Goal: Task Accomplishment & Management: Use online tool/utility

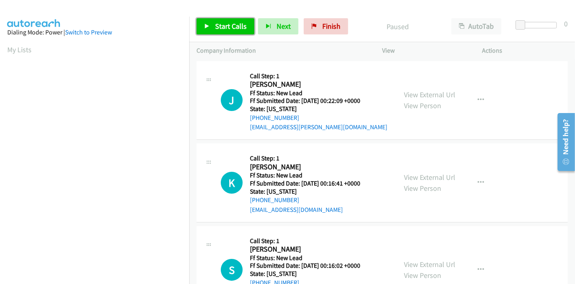
click at [212, 32] on link "Start Calls" at bounding box center [226, 26] width 58 height 16
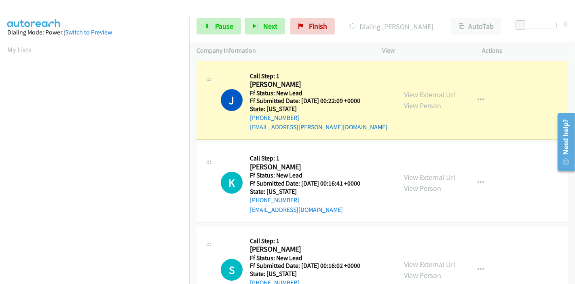
scroll to position [171, 0]
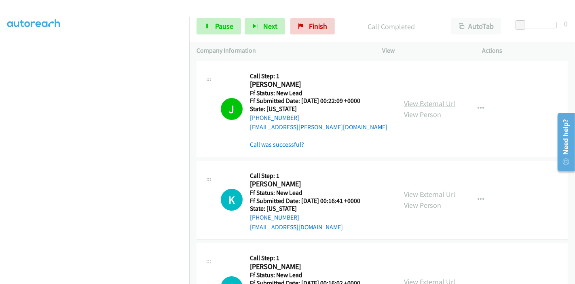
click at [439, 105] on link "View External Url" at bounding box center [429, 103] width 51 height 9
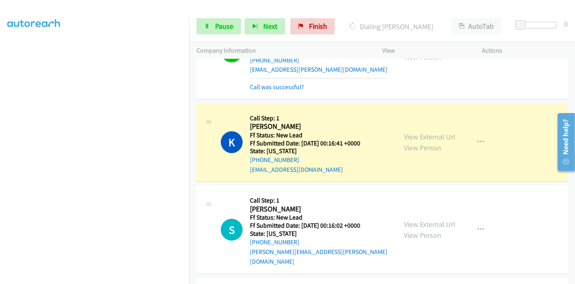
scroll to position [90, 0]
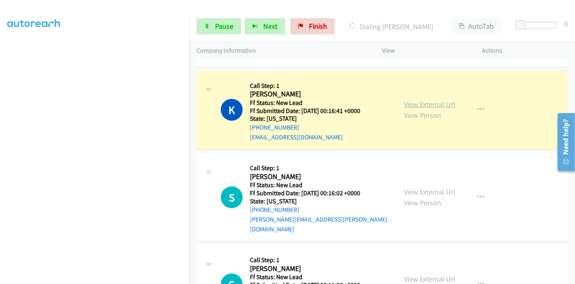
click at [440, 102] on link "View External Url" at bounding box center [429, 104] width 51 height 9
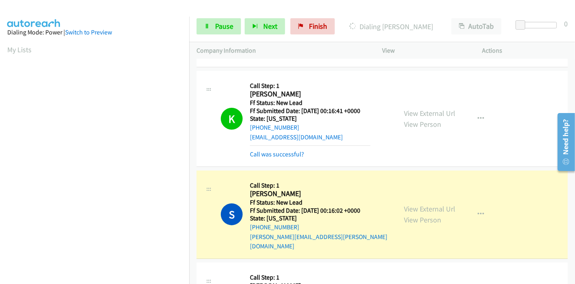
scroll to position [135, 0]
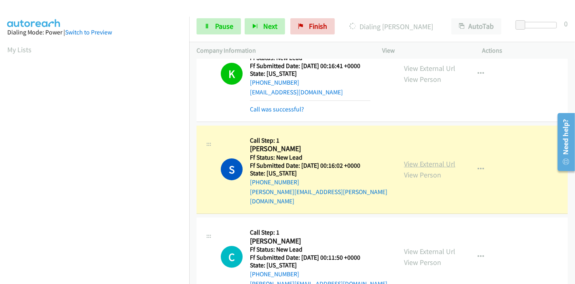
click at [425, 159] on link "View External Url" at bounding box center [429, 163] width 51 height 9
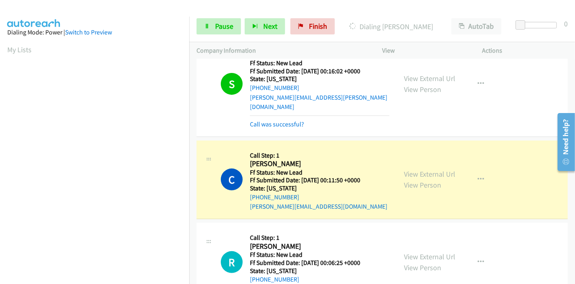
scroll to position [314, 0]
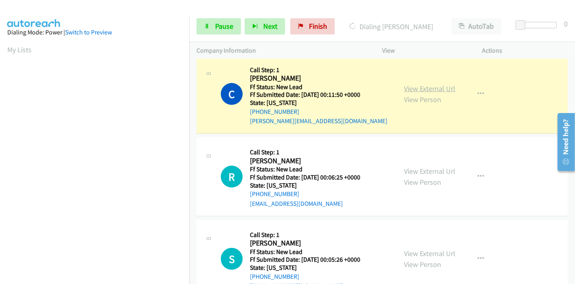
click at [432, 84] on link "View External Url" at bounding box center [429, 88] width 51 height 9
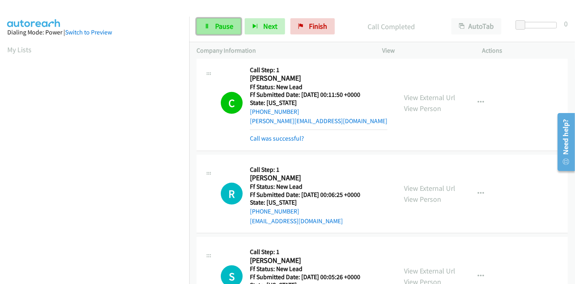
click at [217, 27] on span "Pause" at bounding box center [224, 25] width 18 height 9
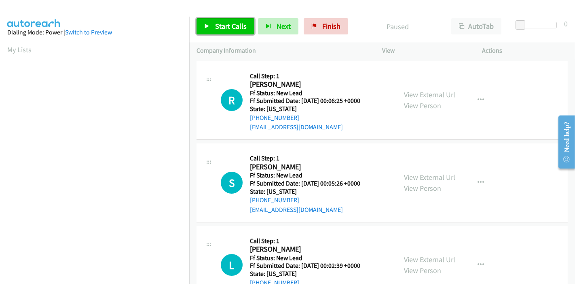
click at [235, 23] on span "Start Calls" at bounding box center [231, 25] width 32 height 9
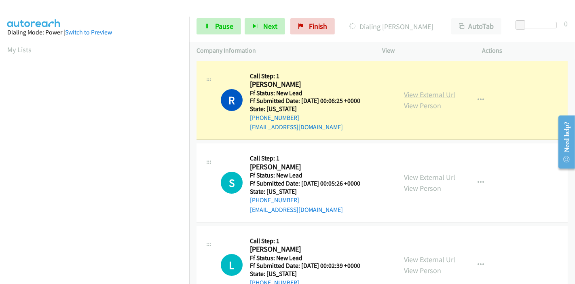
click at [438, 97] on link "View External Url" at bounding box center [429, 94] width 51 height 9
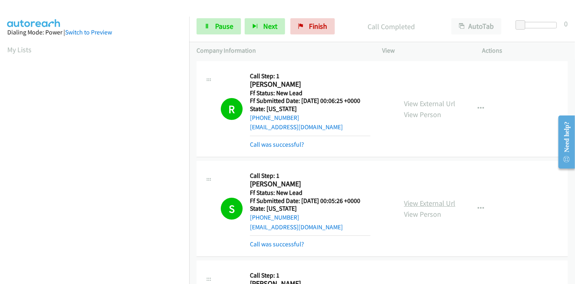
click at [434, 204] on link "View External Url" at bounding box center [429, 202] width 51 height 9
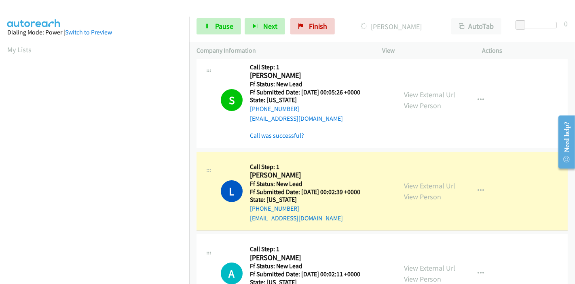
scroll to position [180, 0]
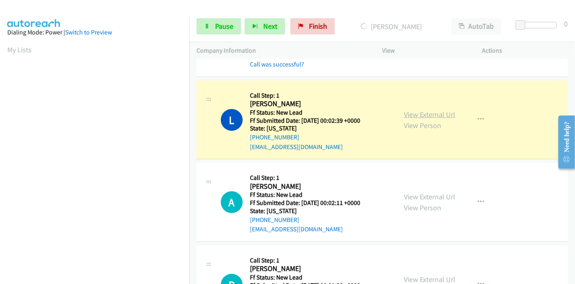
click at [416, 110] on link "View External Url" at bounding box center [429, 114] width 51 height 9
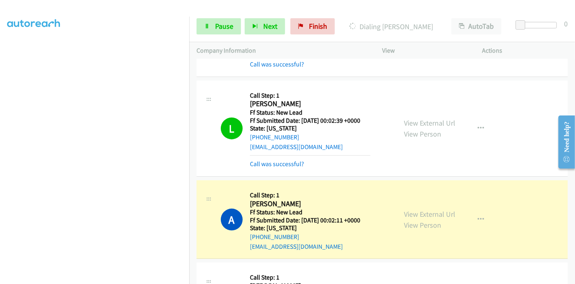
scroll to position [0, 0]
click at [425, 210] on link "View External Url" at bounding box center [429, 213] width 51 height 9
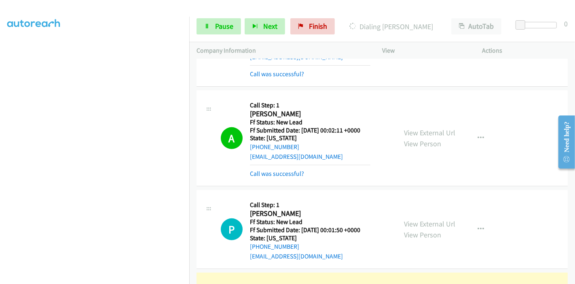
scroll to position [359, 0]
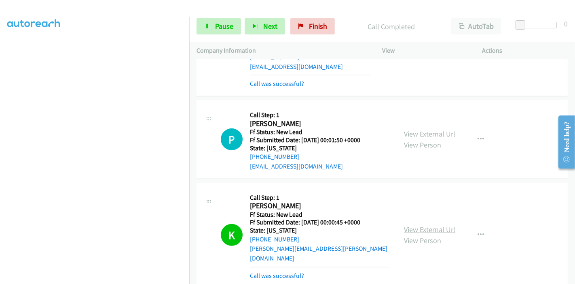
click at [408, 226] on link "View External Url" at bounding box center [429, 229] width 51 height 9
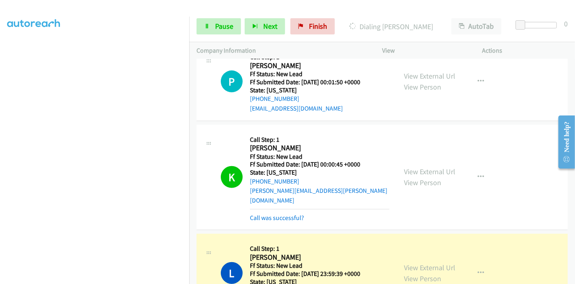
scroll to position [450, 0]
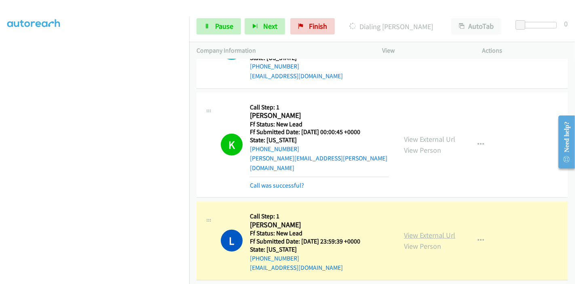
click at [427, 230] on link "View External Url" at bounding box center [429, 234] width 51 height 9
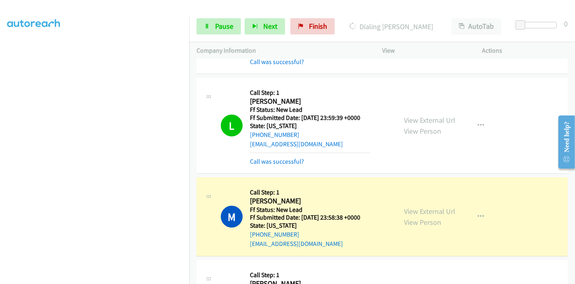
scroll to position [584, 0]
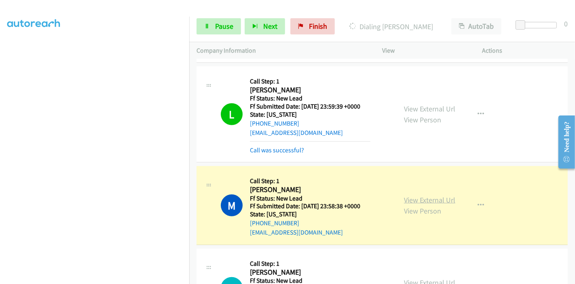
click at [438, 195] on link "View External Url" at bounding box center [429, 199] width 51 height 9
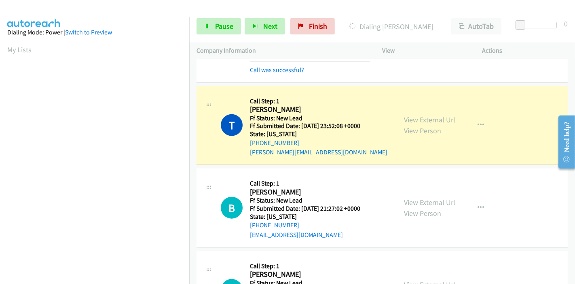
scroll to position [764, 0]
click at [425, 115] on link "View External Url" at bounding box center [429, 119] width 51 height 9
click at [221, 22] on span "Pause" at bounding box center [224, 25] width 18 height 9
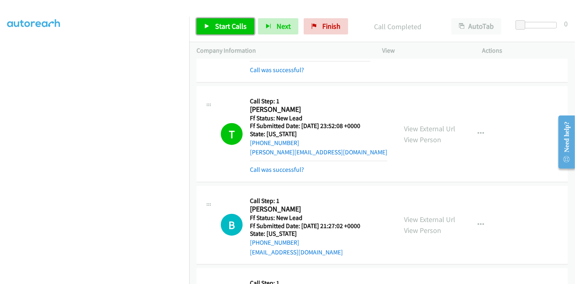
click at [215, 26] on span "Start Calls" at bounding box center [231, 25] width 32 height 9
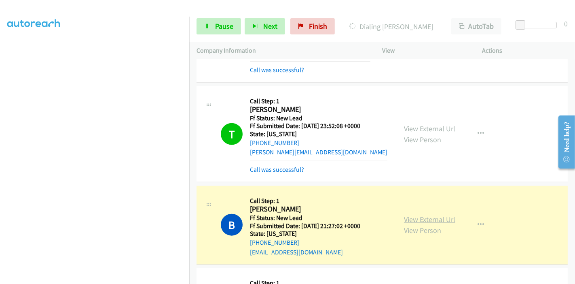
click at [412, 214] on link "View External Url" at bounding box center [429, 218] width 51 height 9
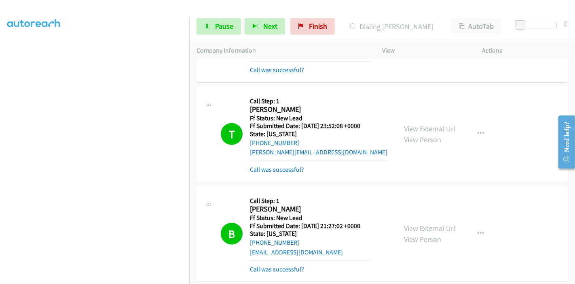
scroll to position [944, 0]
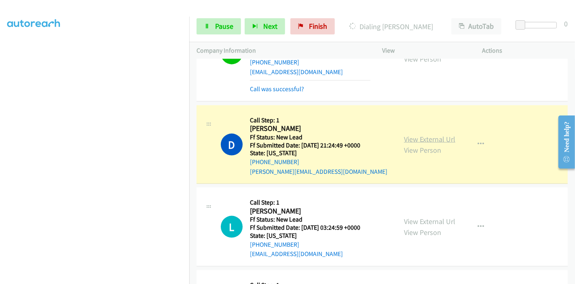
click at [408, 134] on link "View External Url" at bounding box center [429, 138] width 51 height 9
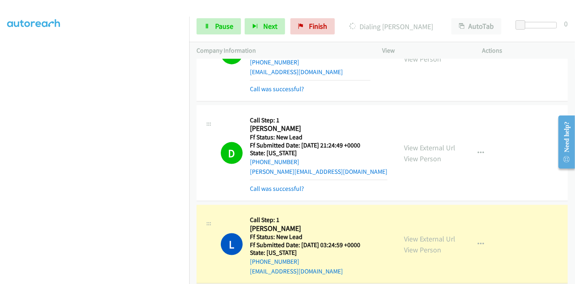
scroll to position [0, 0]
click at [431, 234] on link "View External Url" at bounding box center [429, 238] width 51 height 9
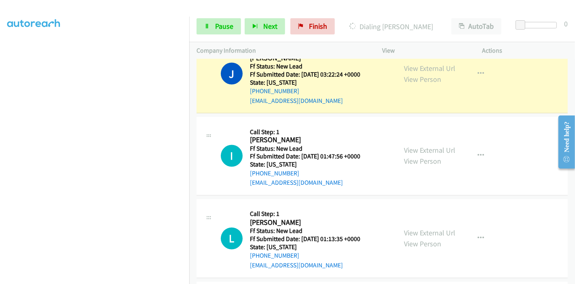
scroll to position [1169, 0]
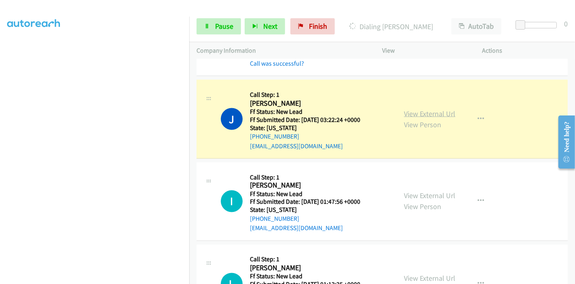
click at [431, 109] on link "View External Url" at bounding box center [429, 113] width 51 height 9
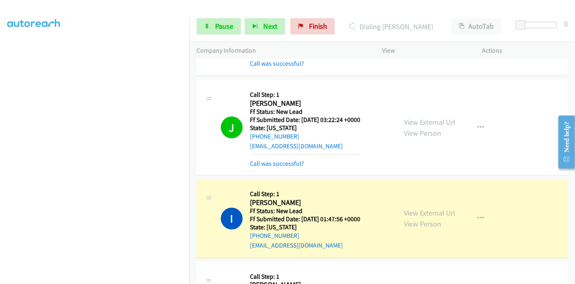
scroll to position [0, 0]
click at [417, 208] on link "View External Url" at bounding box center [429, 212] width 51 height 9
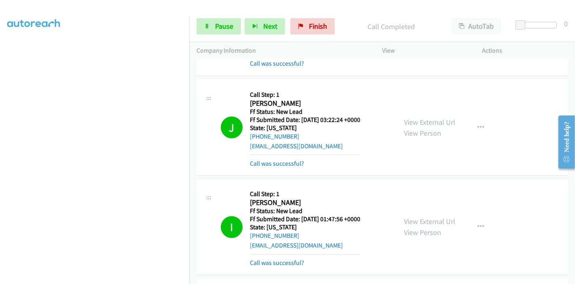
scroll to position [1259, 0]
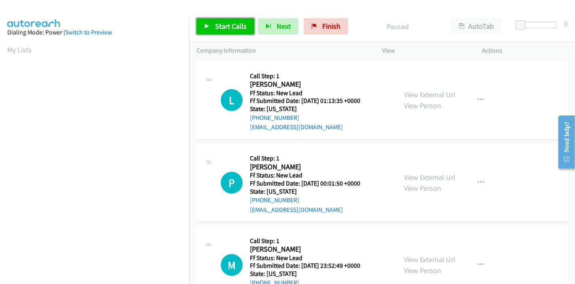
click at [241, 20] on link "Start Calls" at bounding box center [226, 26] width 58 height 16
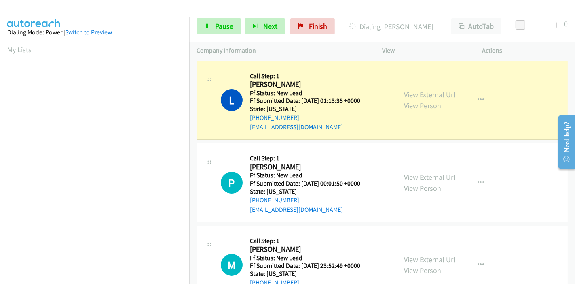
click at [423, 94] on link "View External Url" at bounding box center [429, 94] width 51 height 9
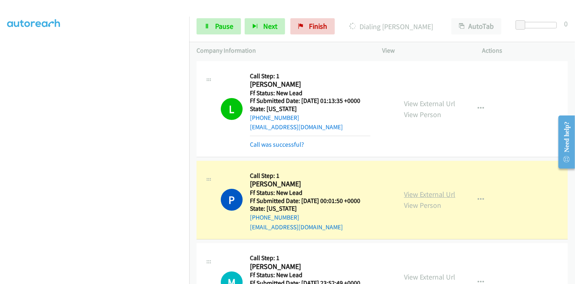
click at [412, 196] on link "View External Url" at bounding box center [429, 193] width 51 height 9
click at [221, 20] on link "Pause" at bounding box center [219, 26] width 45 height 16
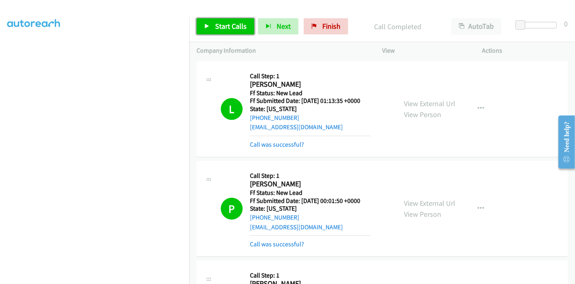
click at [231, 25] on span "Start Calls" at bounding box center [231, 25] width 32 height 9
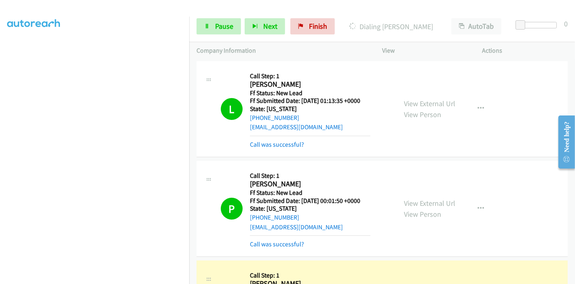
scroll to position [135, 0]
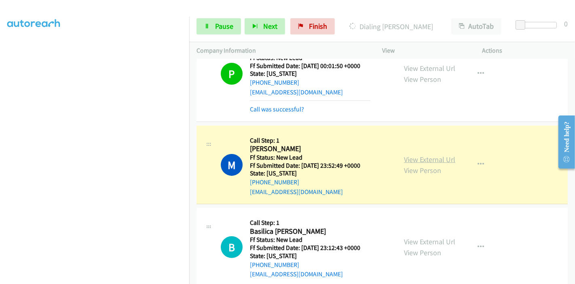
click at [445, 160] on link "View External Url" at bounding box center [429, 159] width 51 height 9
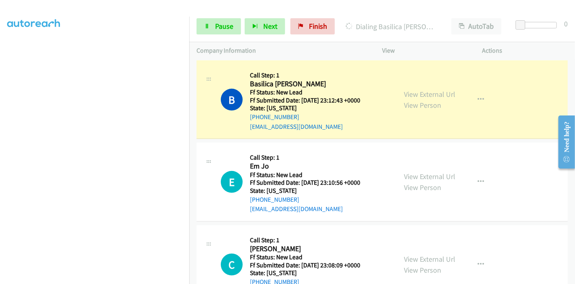
scroll to position [314, 0]
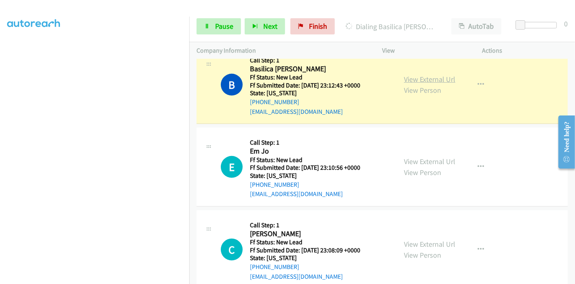
click at [435, 77] on link "View External Url" at bounding box center [429, 78] width 51 height 9
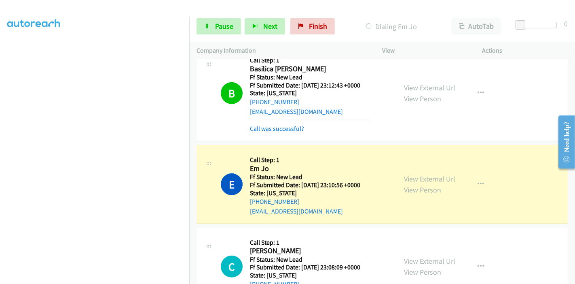
scroll to position [405, 0]
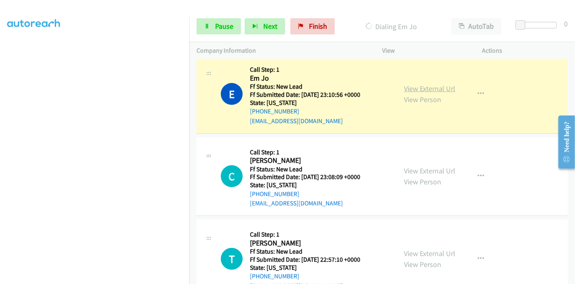
click at [427, 87] on link "View External Url" at bounding box center [429, 88] width 51 height 9
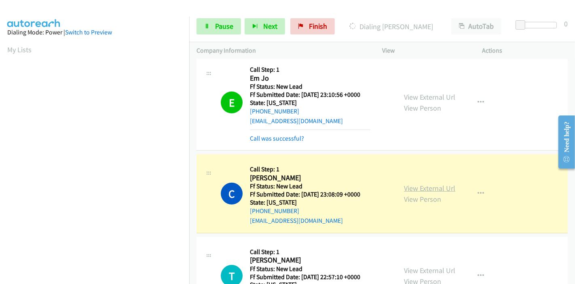
click at [406, 189] on link "View External Url" at bounding box center [429, 187] width 51 height 9
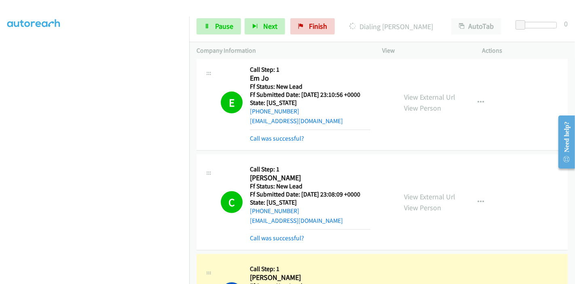
scroll to position [584, 0]
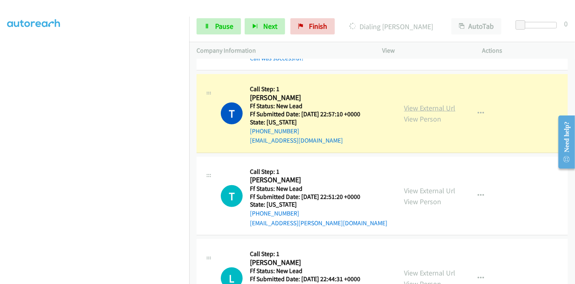
click at [436, 106] on link "View External Url" at bounding box center [429, 107] width 51 height 9
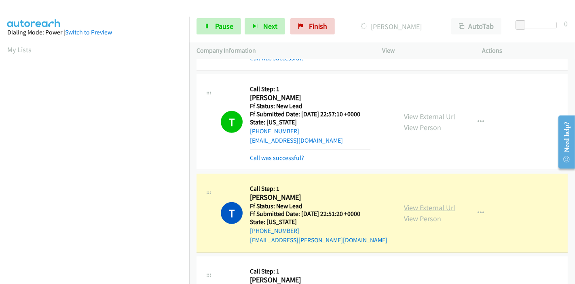
click at [447, 203] on link "View External Url" at bounding box center [429, 207] width 51 height 9
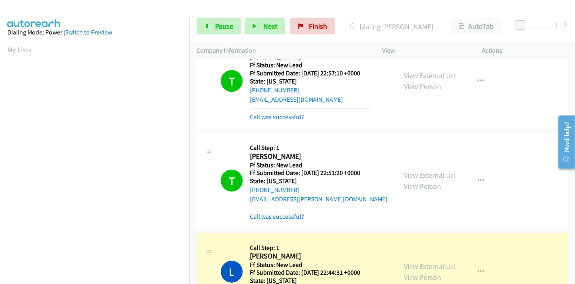
scroll to position [674, 0]
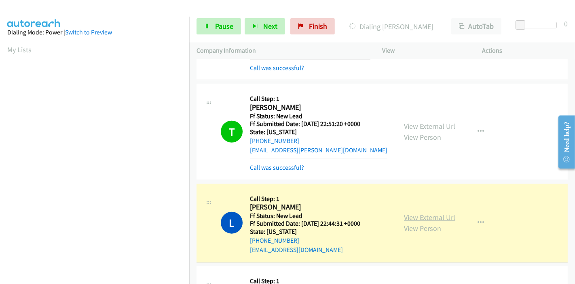
click at [414, 213] on link "View External Url" at bounding box center [429, 216] width 51 height 9
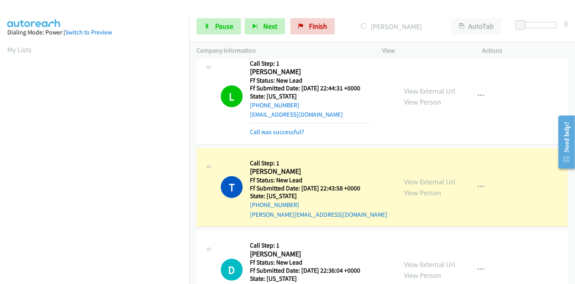
scroll to position [171, 0]
click at [408, 172] on div "View External Url View Person View External Url Email Schedule/Manage Callback …" at bounding box center [451, 187] width 108 height 64
click at [411, 182] on div "View External Url View Person View External Url Email Schedule/Manage Callback …" at bounding box center [451, 187] width 108 height 64
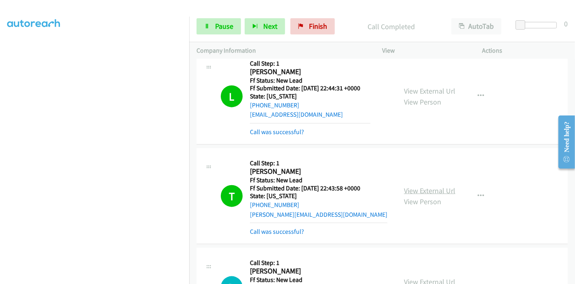
click at [404, 190] on link "View External Url" at bounding box center [429, 190] width 51 height 9
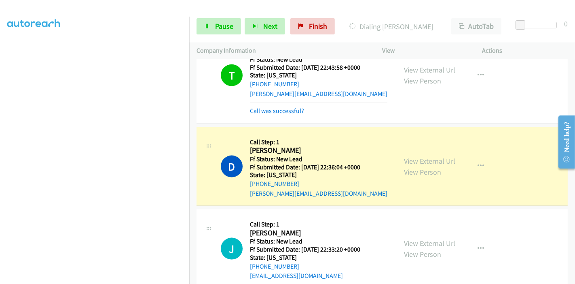
scroll to position [944, 0]
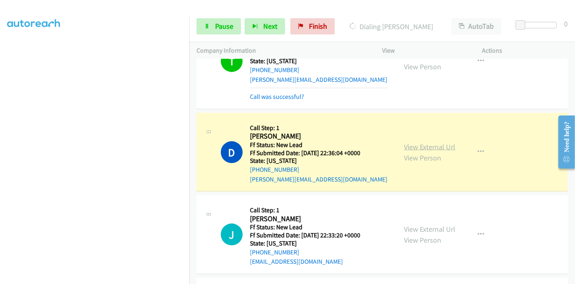
click at [416, 145] on link "View External Url" at bounding box center [429, 146] width 51 height 9
click at [199, 27] on link "Pause" at bounding box center [219, 26] width 45 height 16
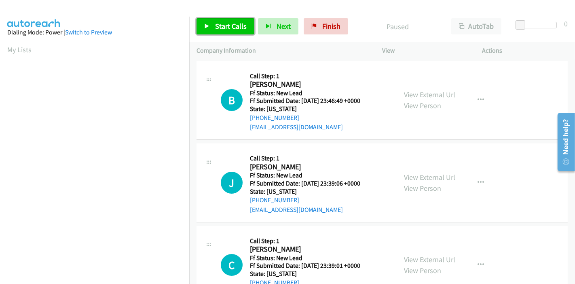
click at [202, 22] on link "Start Calls" at bounding box center [226, 26] width 58 height 16
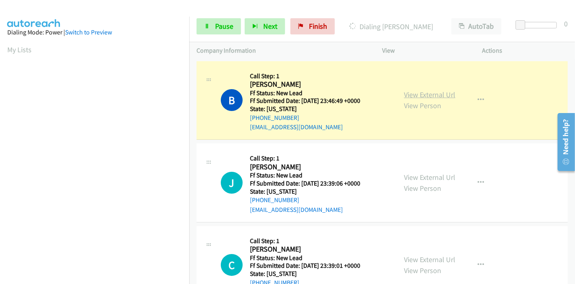
click at [435, 98] on link "View External Url" at bounding box center [429, 94] width 51 height 9
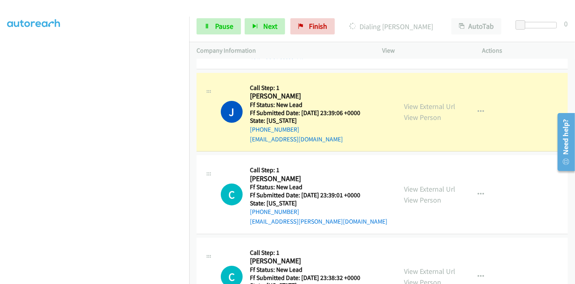
scroll to position [90, 0]
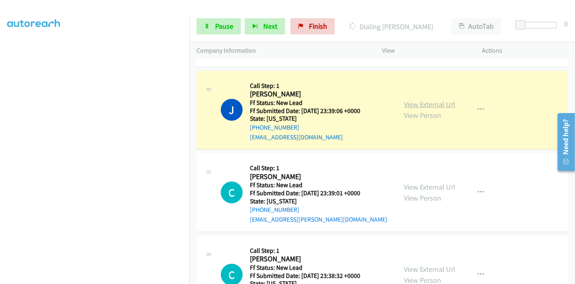
click at [439, 104] on link "View External Url" at bounding box center [429, 104] width 51 height 9
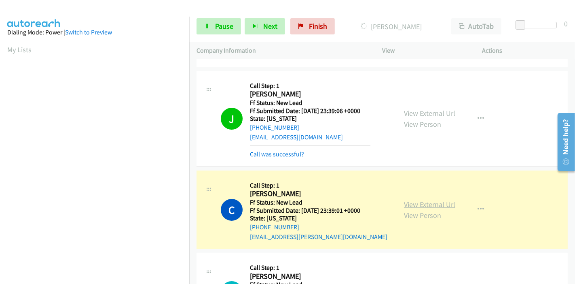
click at [432, 205] on link "View External Url" at bounding box center [429, 203] width 51 height 9
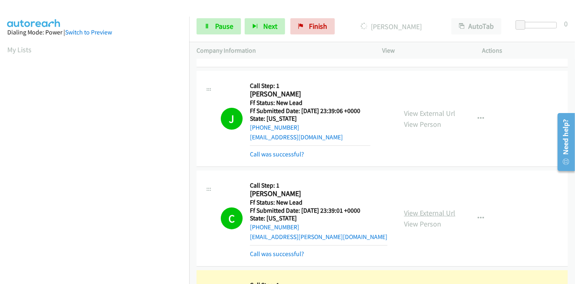
click at [406, 210] on link "View External Url" at bounding box center [429, 212] width 51 height 9
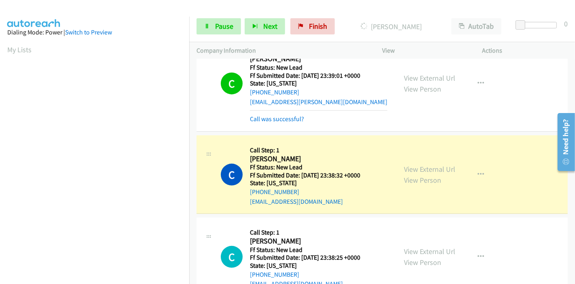
scroll to position [171, 0]
click at [412, 167] on link "View External Url" at bounding box center [429, 168] width 51 height 9
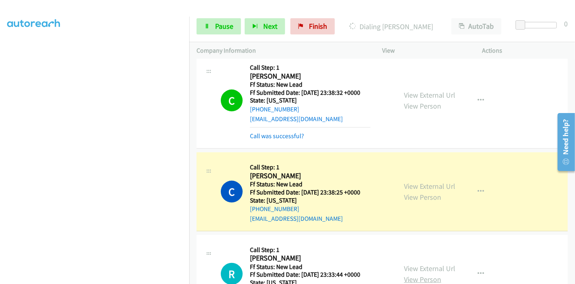
scroll to position [359, 0]
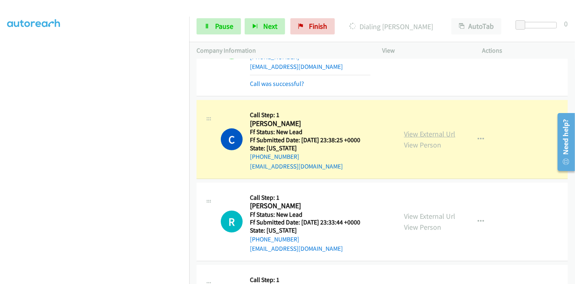
click at [437, 130] on link "View External Url" at bounding box center [429, 133] width 51 height 9
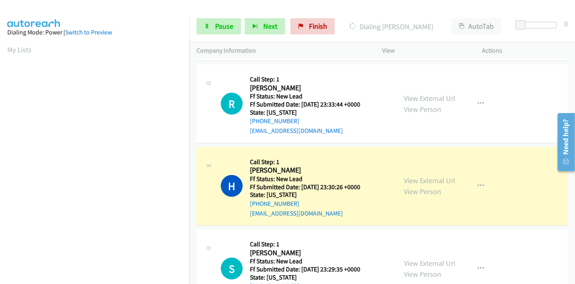
scroll to position [171, 0]
click at [421, 180] on link "View External Url" at bounding box center [429, 180] width 51 height 9
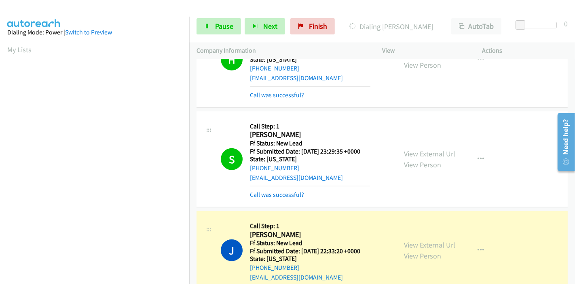
scroll to position [674, 0]
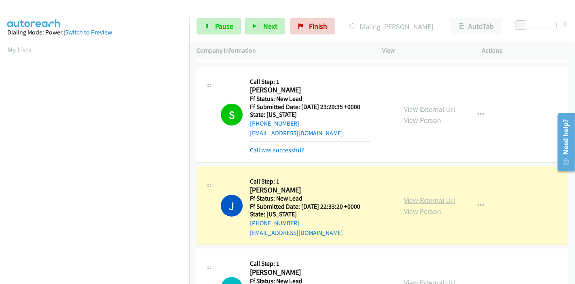
click at [407, 195] on link "View External Url" at bounding box center [429, 199] width 51 height 9
click at [413, 109] on link "View External Url" at bounding box center [429, 108] width 51 height 9
click at [209, 28] on icon at bounding box center [207, 27] width 6 height 6
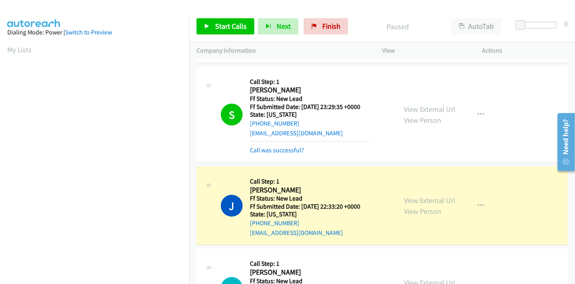
scroll to position [171, 0]
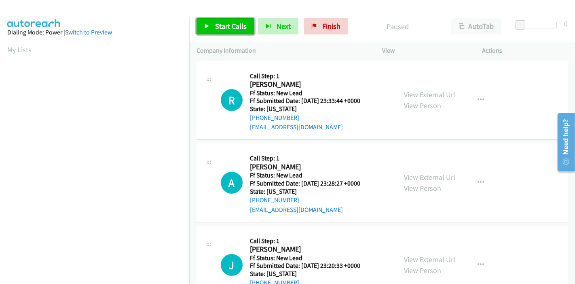
click at [233, 31] on link "Start Calls" at bounding box center [226, 26] width 58 height 16
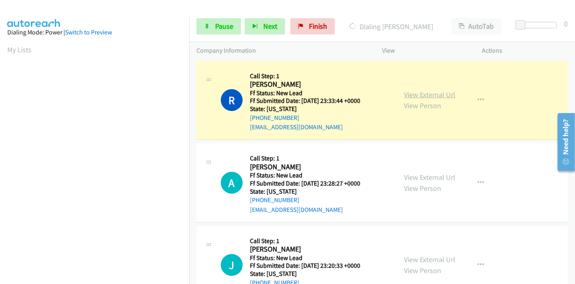
click at [414, 95] on link "View External Url" at bounding box center [429, 94] width 51 height 9
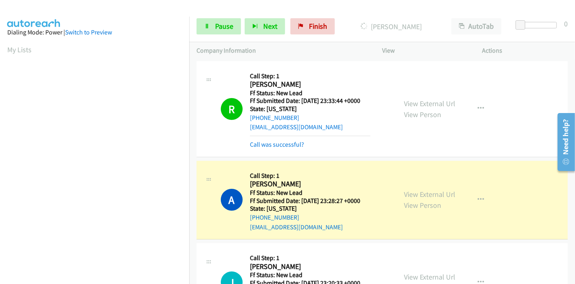
scroll to position [171, 0]
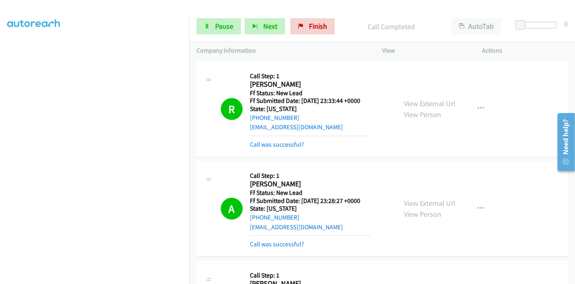
click at [415, 197] on div "View External Url View Person" at bounding box center [429, 208] width 51 height 22
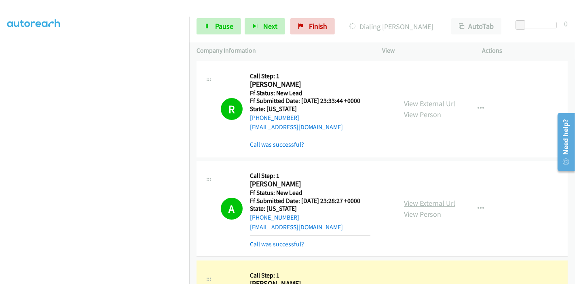
click at [406, 204] on link "View External Url" at bounding box center [429, 202] width 51 height 9
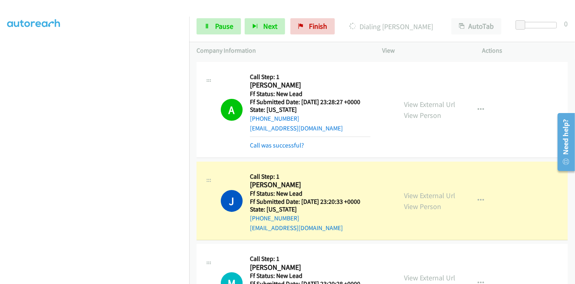
scroll to position [180, 0]
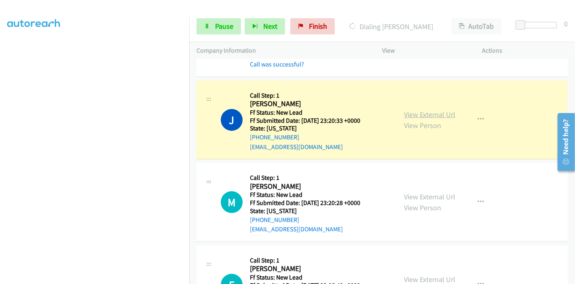
click at [443, 112] on link "View External Url" at bounding box center [429, 114] width 51 height 9
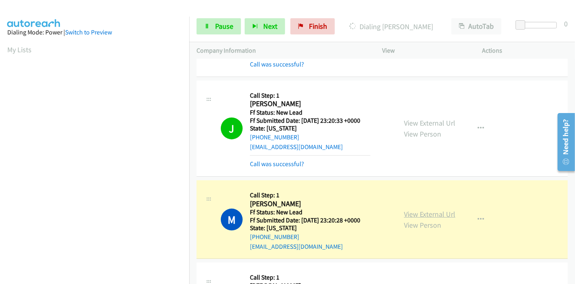
click at [422, 211] on link "View External Url" at bounding box center [429, 213] width 51 height 9
click at [229, 32] on link "Pause" at bounding box center [219, 26] width 45 height 16
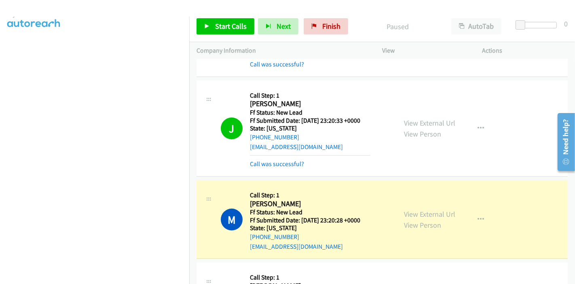
scroll to position [0, 0]
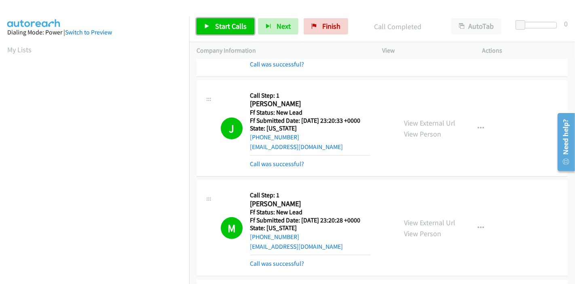
click at [243, 33] on link "Start Calls" at bounding box center [226, 26] width 58 height 16
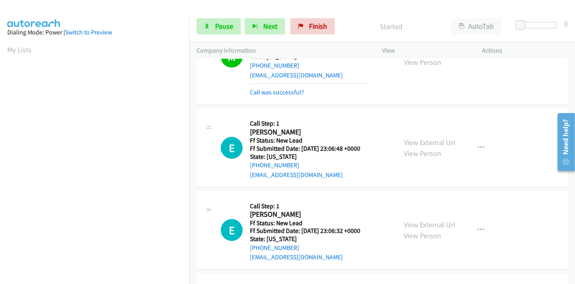
scroll to position [359, 0]
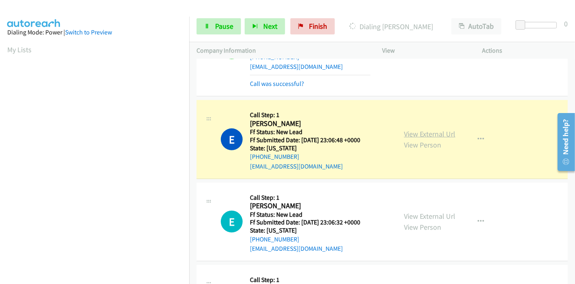
click at [445, 132] on link "View External Url" at bounding box center [429, 133] width 51 height 9
click at [230, 25] on span "Pause" at bounding box center [224, 25] width 18 height 9
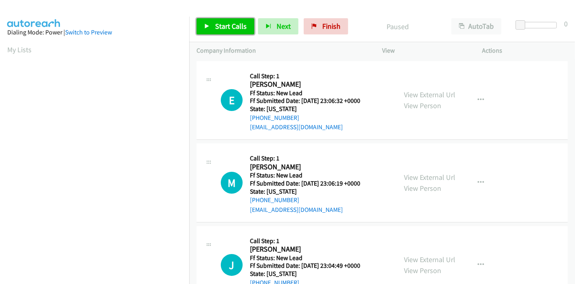
click at [231, 25] on span "Start Calls" at bounding box center [231, 25] width 32 height 9
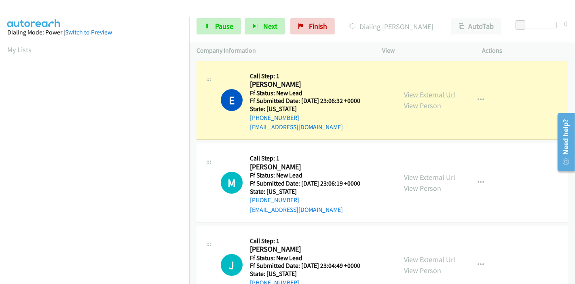
click at [442, 97] on link "View External Url" at bounding box center [429, 94] width 51 height 9
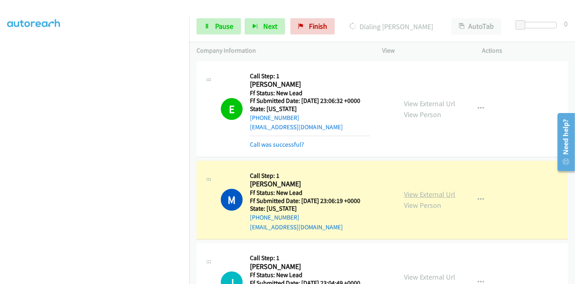
click at [430, 193] on link "View External Url" at bounding box center [429, 193] width 51 height 9
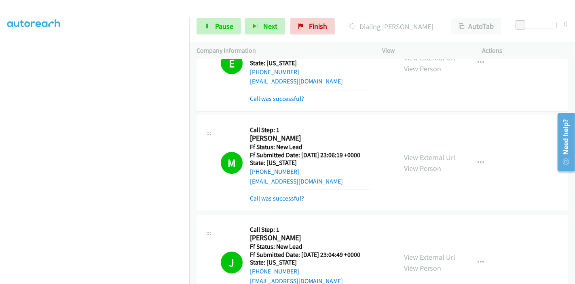
scroll to position [135, 0]
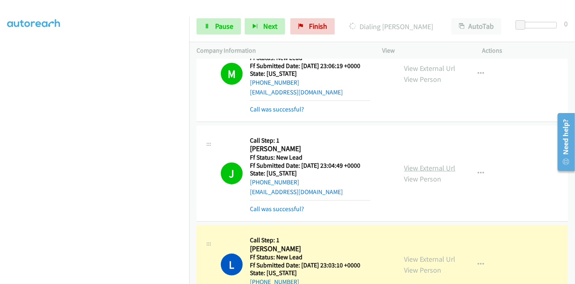
click at [414, 167] on link "View External Url" at bounding box center [429, 167] width 51 height 9
click at [406, 256] on link "View External Url" at bounding box center [429, 258] width 51 height 9
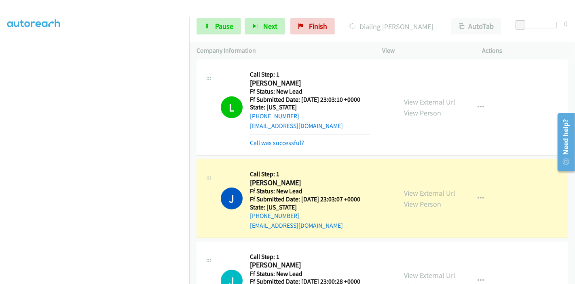
scroll to position [359, 0]
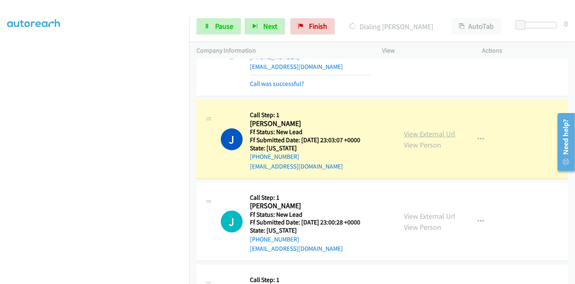
click at [447, 133] on link "View External Url" at bounding box center [429, 133] width 51 height 9
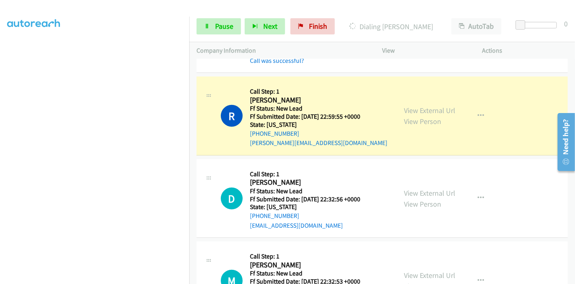
scroll to position [584, 0]
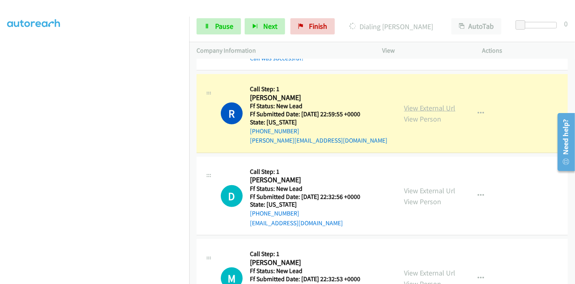
click at [435, 108] on link "View External Url" at bounding box center [429, 107] width 51 height 9
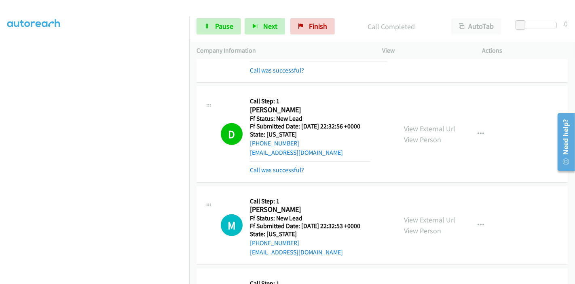
scroll to position [719, 0]
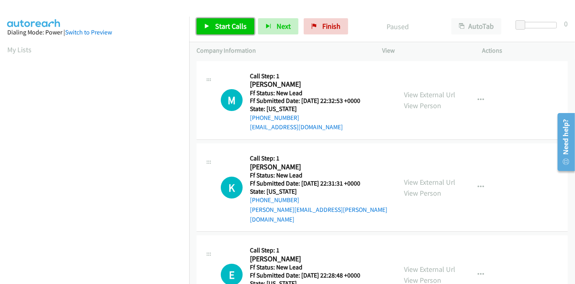
click at [214, 21] on link "Start Calls" at bounding box center [226, 26] width 58 height 16
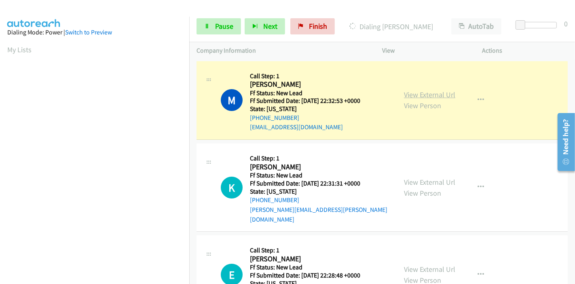
click at [433, 98] on link "View External Url" at bounding box center [429, 94] width 51 height 9
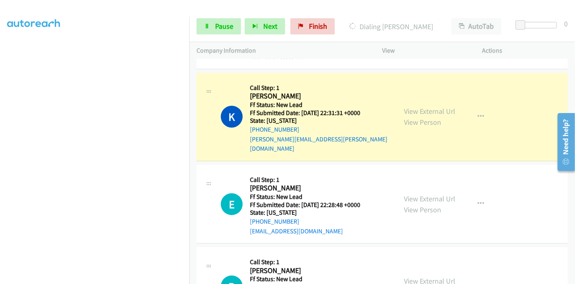
scroll to position [90, 0]
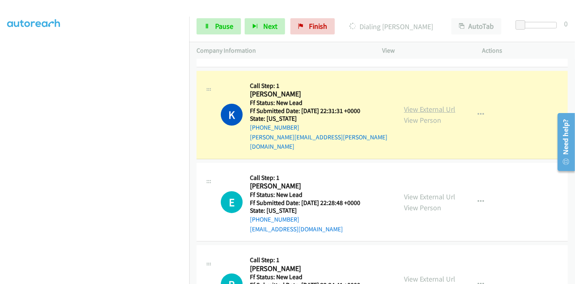
click at [432, 104] on link "View External Url" at bounding box center [429, 108] width 51 height 9
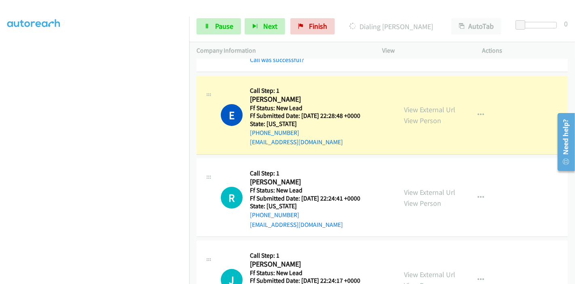
scroll to position [180, 0]
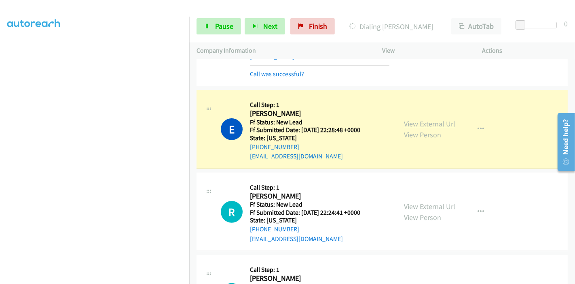
click at [436, 119] on link "View External Url" at bounding box center [429, 123] width 51 height 9
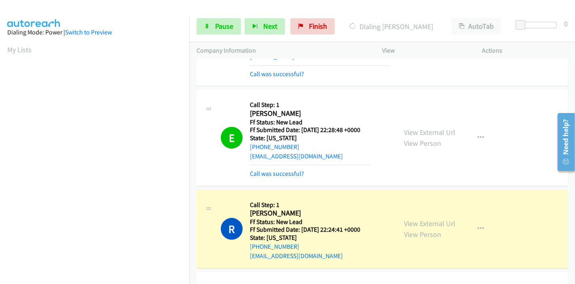
scroll to position [269, 0]
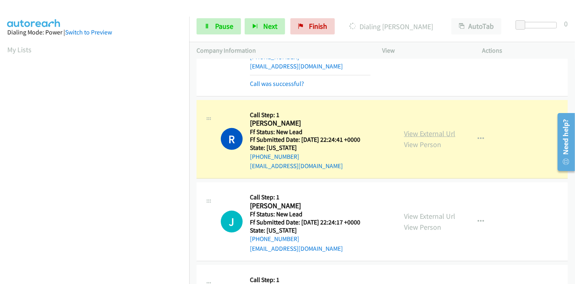
click at [419, 129] on link "View External Url" at bounding box center [429, 133] width 51 height 9
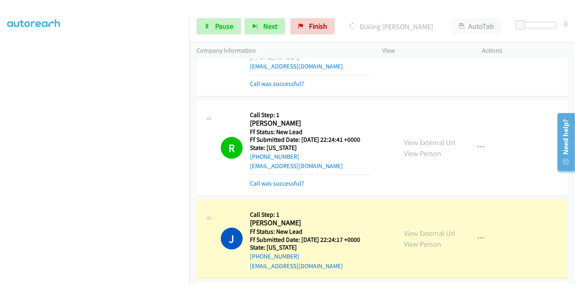
scroll to position [0, 0]
click at [421, 228] on link "View External Url" at bounding box center [429, 232] width 51 height 9
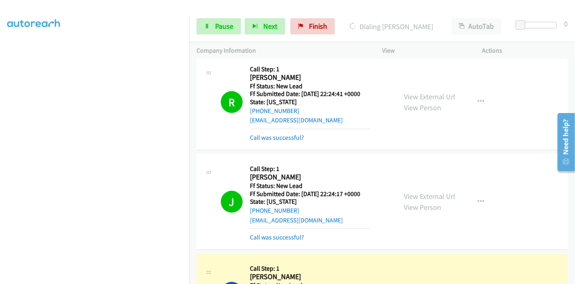
scroll to position [359, 0]
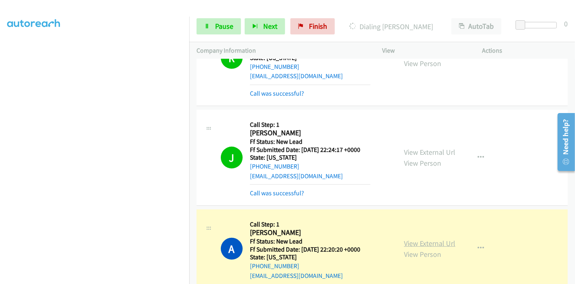
click at [416, 238] on link "View External Url" at bounding box center [429, 242] width 51 height 9
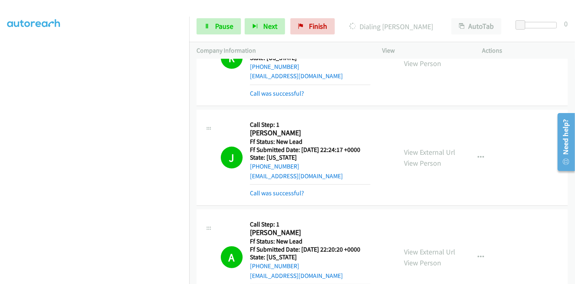
scroll to position [450, 0]
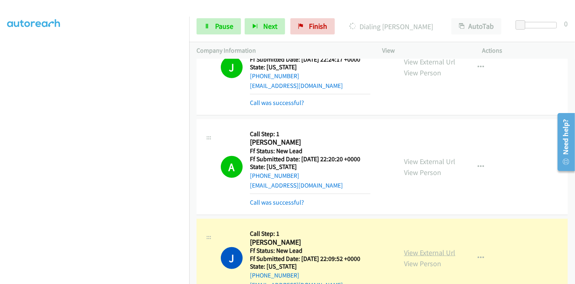
click at [405, 248] on link "View External Url" at bounding box center [429, 252] width 51 height 9
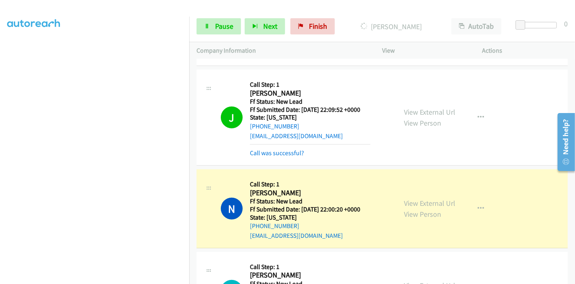
scroll to position [584, 0]
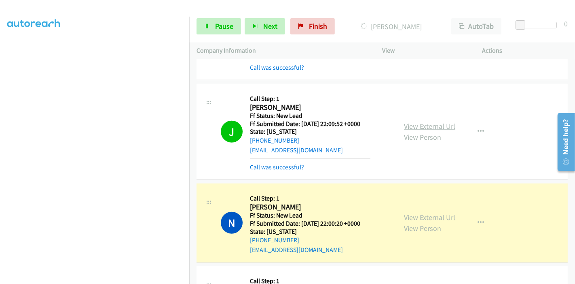
click at [436, 121] on link "View External Url" at bounding box center [429, 125] width 51 height 9
click at [438, 212] on link "View External Url" at bounding box center [429, 216] width 51 height 9
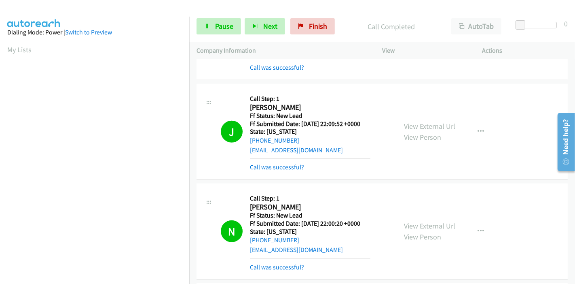
scroll to position [171, 0]
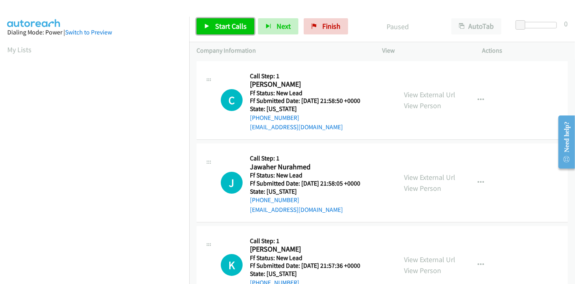
click at [215, 33] on link "Start Calls" at bounding box center [226, 26] width 58 height 16
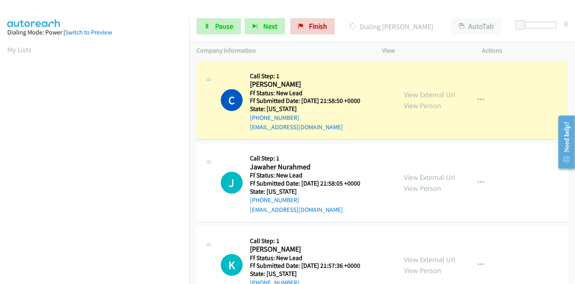
scroll to position [171, 0]
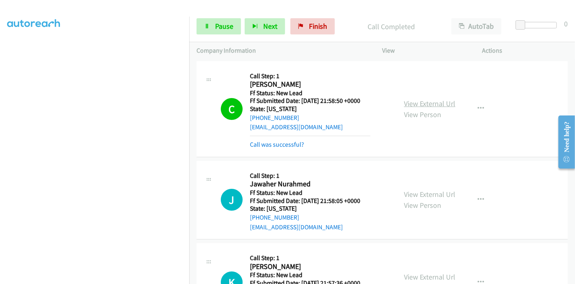
click at [409, 104] on link "View External Url" at bounding box center [429, 103] width 51 height 9
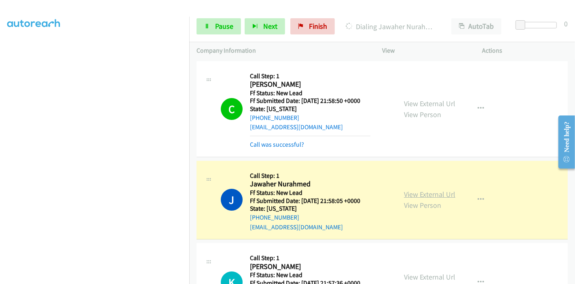
click at [436, 195] on link "View External Url" at bounding box center [429, 193] width 51 height 9
click at [431, 103] on link "View External Url" at bounding box center [429, 103] width 51 height 9
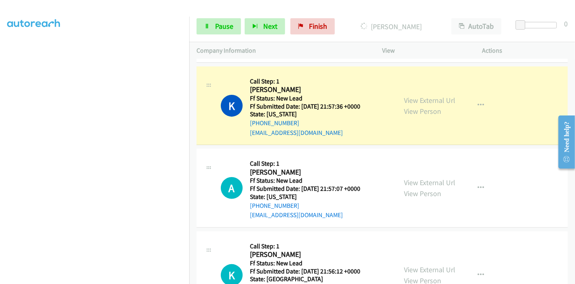
scroll to position [180, 0]
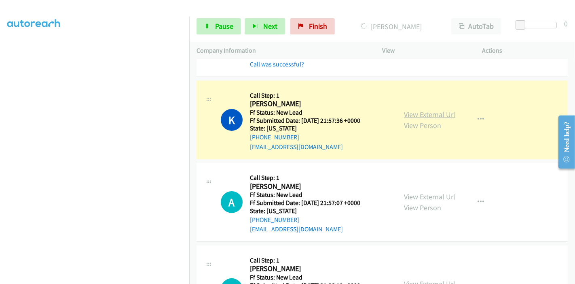
click at [443, 114] on link "View External Url" at bounding box center [429, 114] width 51 height 9
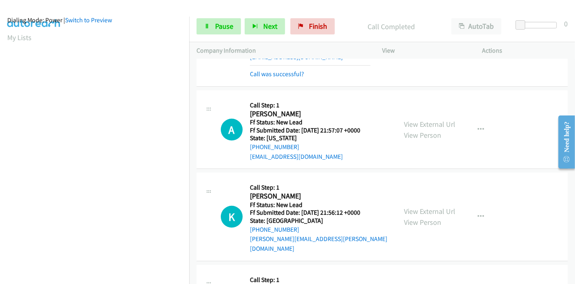
scroll to position [0, 0]
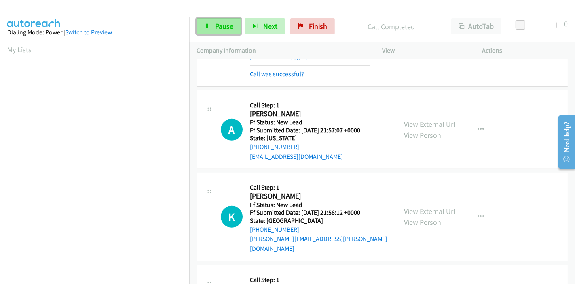
click at [208, 30] on link "Pause" at bounding box center [219, 26] width 45 height 16
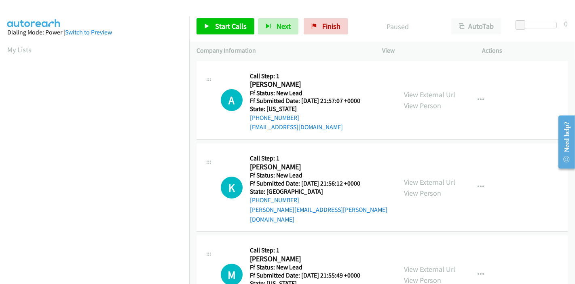
click at [347, 20] on div "Start Calls Pause Next Finish" at bounding box center [274, 26] width 155 height 16
click at [334, 21] on link "Finish" at bounding box center [326, 26] width 45 height 16
click at [223, 22] on span "Start Calls" at bounding box center [231, 25] width 32 height 9
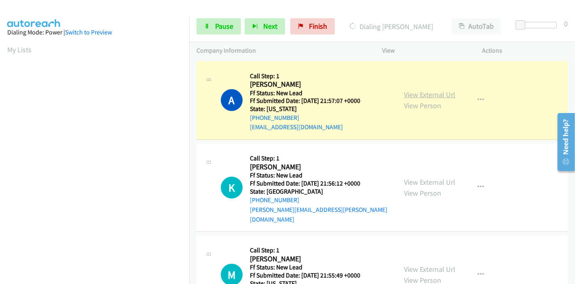
click at [410, 93] on link "View External Url" at bounding box center [429, 94] width 51 height 9
click at [222, 23] on span "Pause" at bounding box center [224, 25] width 18 height 9
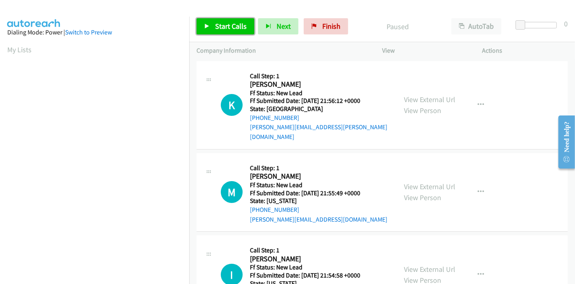
click at [221, 29] on span "Start Calls" at bounding box center [231, 25] width 32 height 9
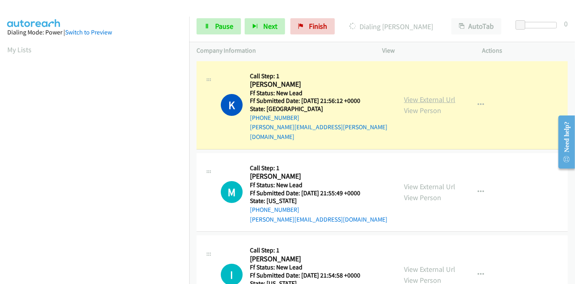
scroll to position [171, 0]
click at [420, 95] on link "View External Url" at bounding box center [429, 99] width 51 height 9
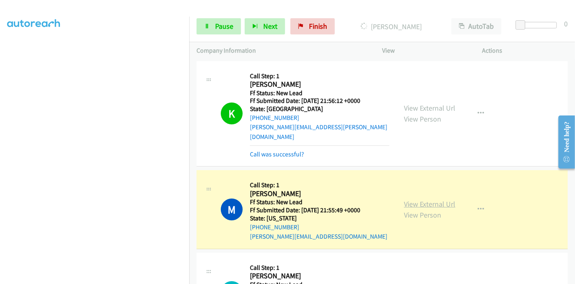
click at [421, 199] on link "View External Url" at bounding box center [429, 203] width 51 height 9
click at [213, 28] on link "Pause" at bounding box center [219, 26] width 45 height 16
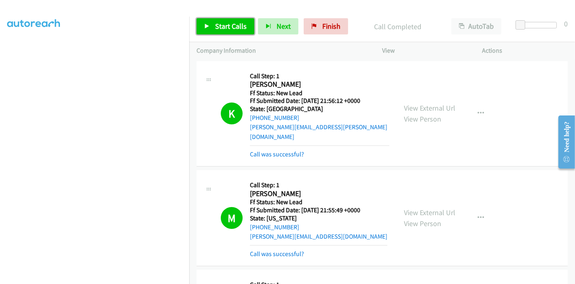
click at [231, 23] on span "Start Calls" at bounding box center [231, 25] width 32 height 9
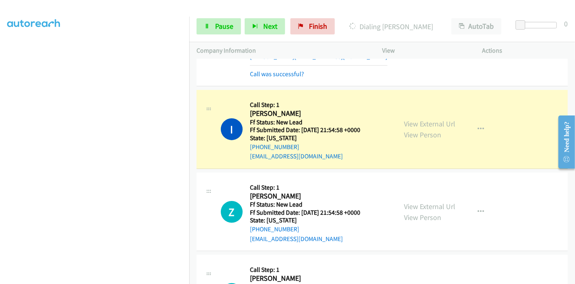
scroll to position [126, 0]
click at [413, 119] on link "View External Url" at bounding box center [429, 123] width 51 height 9
click at [235, 27] on link "Pause" at bounding box center [219, 26] width 45 height 16
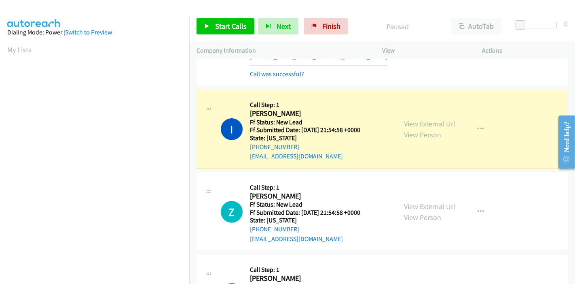
scroll to position [171, 0]
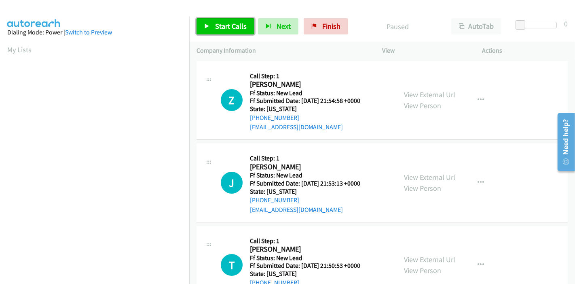
click at [212, 29] on link "Start Calls" at bounding box center [226, 26] width 58 height 16
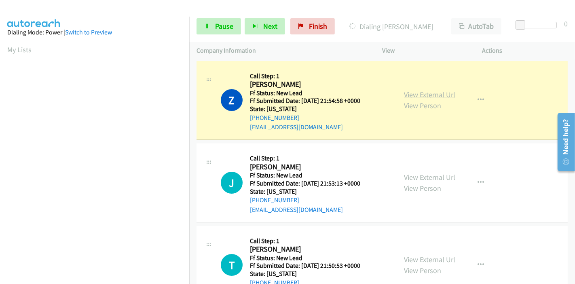
click at [448, 96] on link "View External Url" at bounding box center [429, 94] width 51 height 9
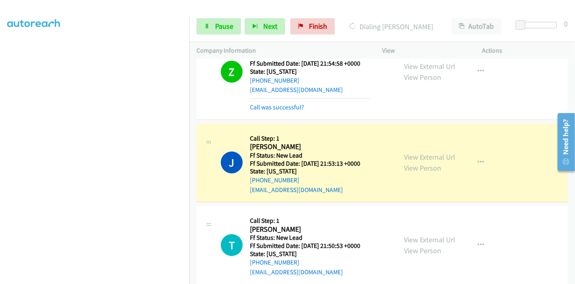
scroll to position [90, 0]
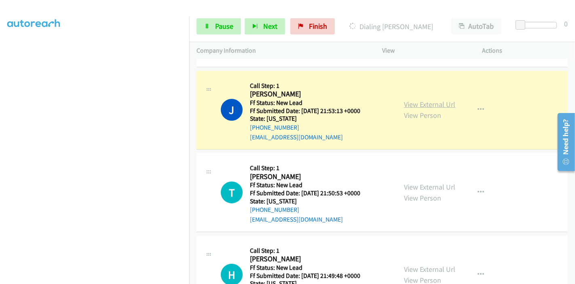
click at [446, 107] on link "View External Url" at bounding box center [429, 104] width 51 height 9
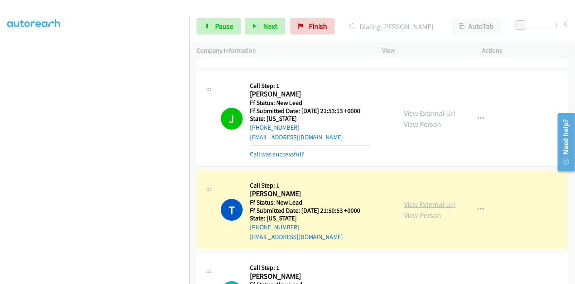
click at [415, 202] on link "View External Url" at bounding box center [429, 203] width 51 height 9
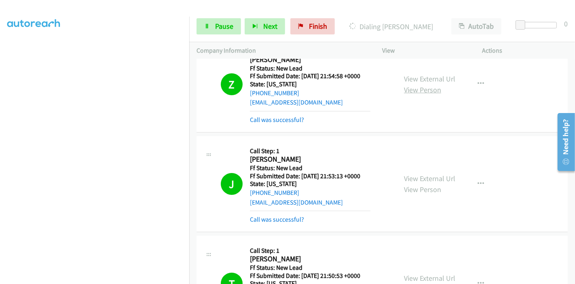
scroll to position [0, 0]
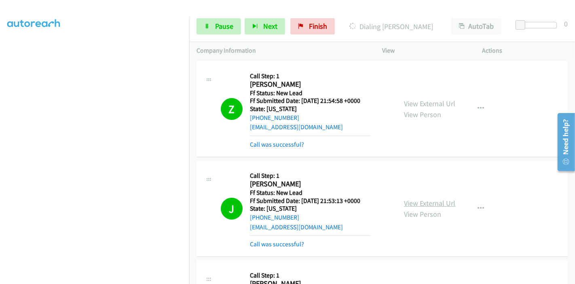
click at [409, 200] on link "View External Url" at bounding box center [429, 202] width 51 height 9
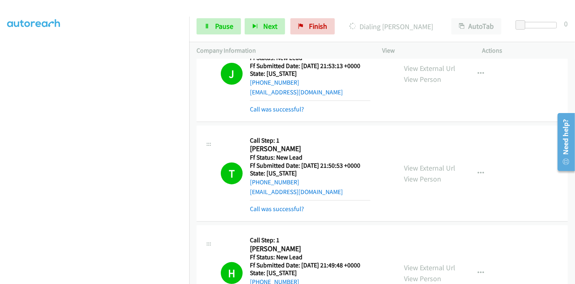
scroll to position [269, 0]
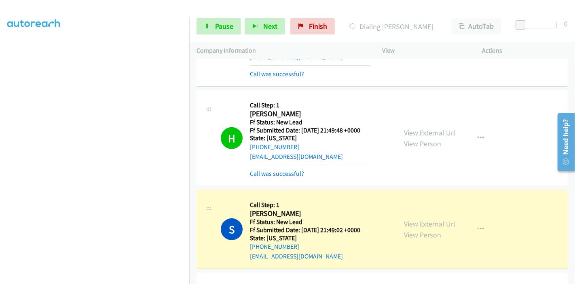
click at [442, 129] on link "View External Url" at bounding box center [429, 132] width 51 height 9
click at [432, 223] on link "View External Url" at bounding box center [429, 223] width 51 height 9
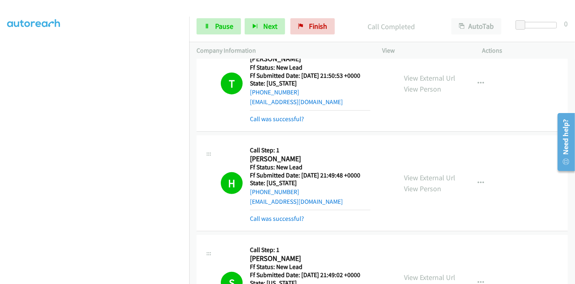
scroll to position [180, 0]
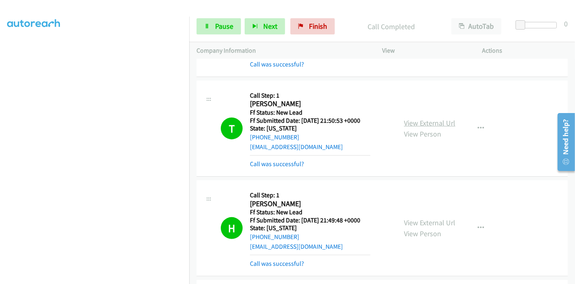
click at [416, 122] on link "View External Url" at bounding box center [429, 122] width 51 height 9
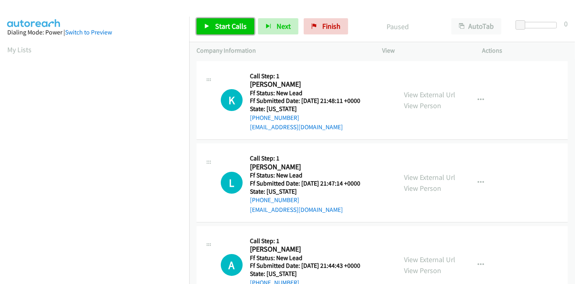
click at [225, 27] on span "Start Calls" at bounding box center [231, 25] width 32 height 9
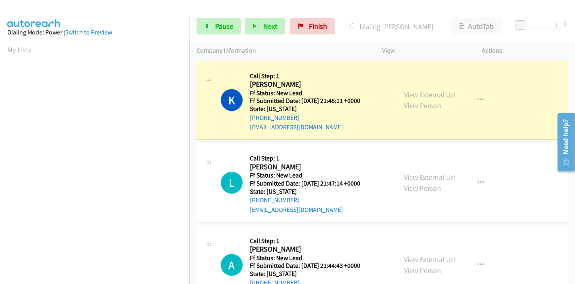
click at [442, 95] on link "View External Url" at bounding box center [429, 94] width 51 height 9
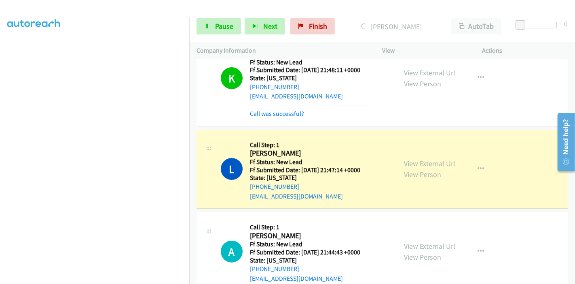
scroll to position [45, 0]
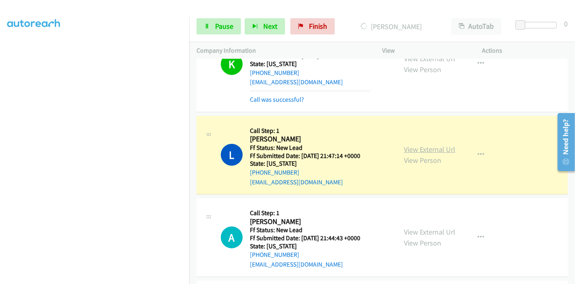
click at [417, 150] on link "View External Url" at bounding box center [429, 148] width 51 height 9
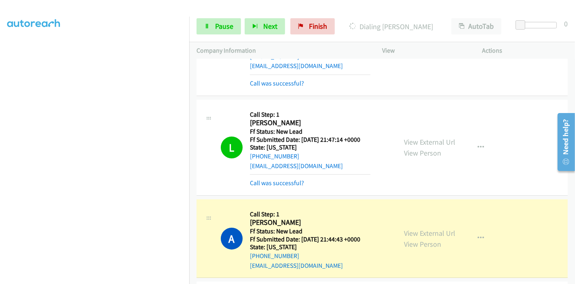
scroll to position [135, 0]
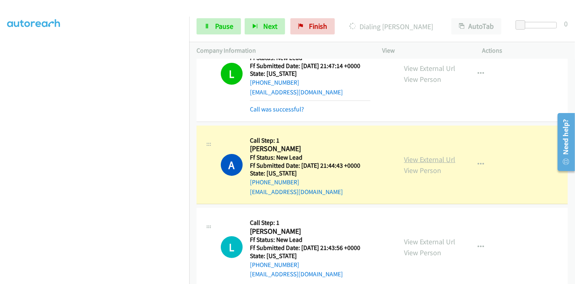
click at [425, 158] on link "View External Url" at bounding box center [429, 159] width 51 height 9
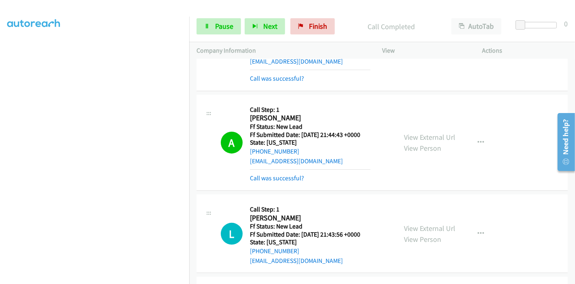
scroll to position [180, 0]
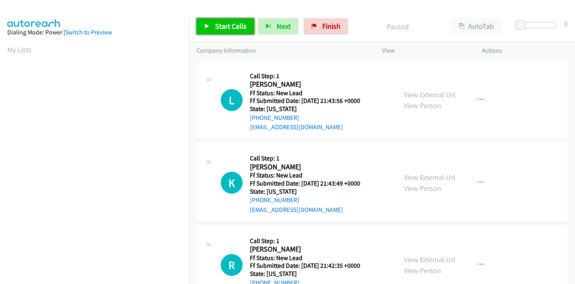
click at [219, 27] on span "Start Calls" at bounding box center [231, 25] width 32 height 9
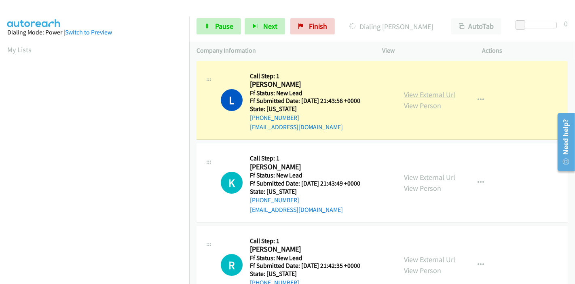
click at [404, 96] on link "View External Url" at bounding box center [429, 94] width 51 height 9
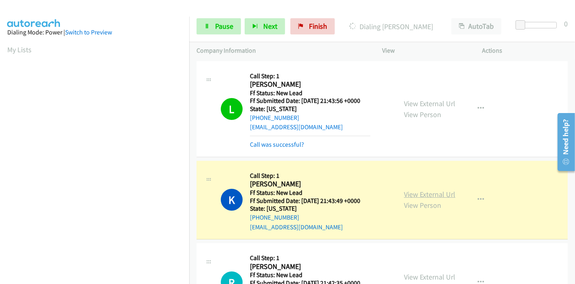
click at [410, 193] on link "View External Url" at bounding box center [429, 193] width 51 height 9
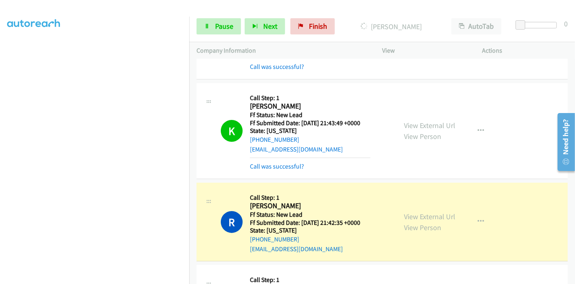
scroll to position [180, 0]
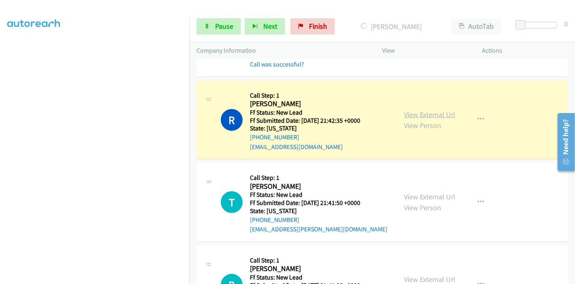
click at [423, 112] on link "View External Url" at bounding box center [429, 114] width 51 height 9
click at [217, 37] on div "Start Calls Pause Next Finish Dialing Rhoda Glover AutoTab AutoTab 0" at bounding box center [382, 26] width 386 height 31
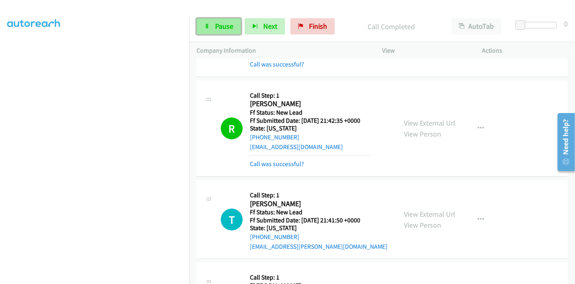
click at [215, 32] on link "Pause" at bounding box center [219, 26] width 45 height 16
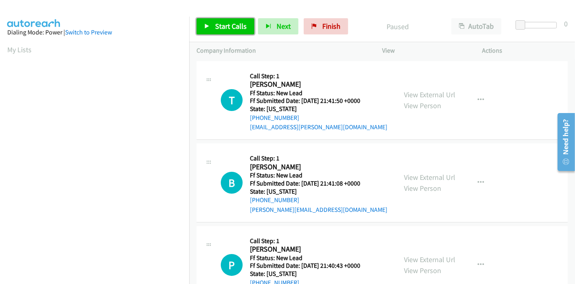
click at [223, 25] on span "Start Calls" at bounding box center [231, 25] width 32 height 9
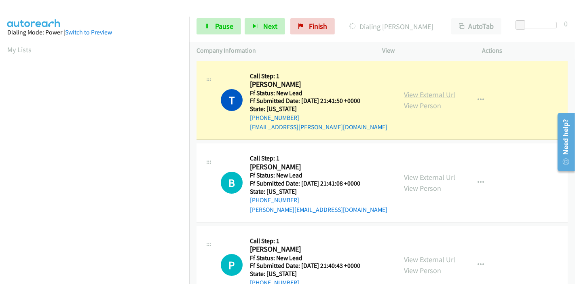
click at [417, 93] on link "View External Url" at bounding box center [429, 94] width 51 height 9
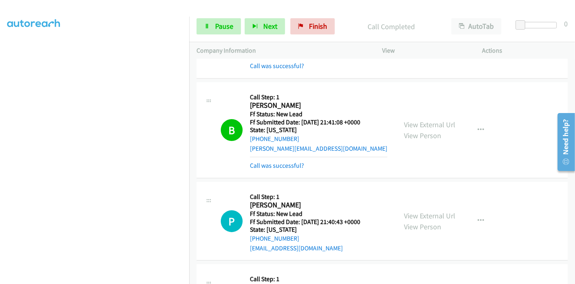
scroll to position [90, 0]
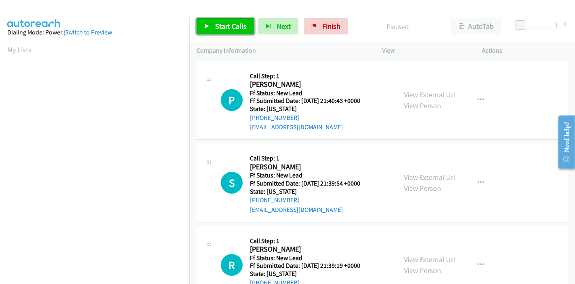
click at [218, 27] on span "Start Calls" at bounding box center [231, 25] width 32 height 9
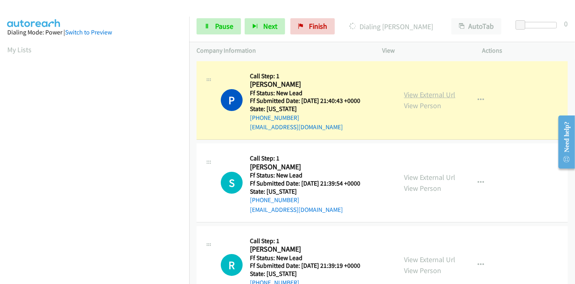
click at [435, 95] on link "View External Url" at bounding box center [429, 94] width 51 height 9
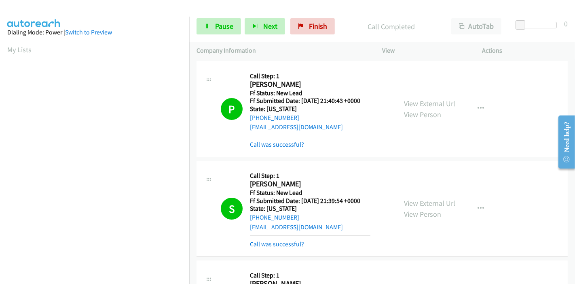
scroll to position [171, 0]
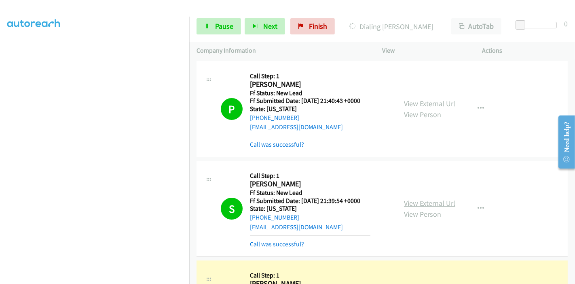
click at [405, 202] on link "View External Url" at bounding box center [429, 202] width 51 height 9
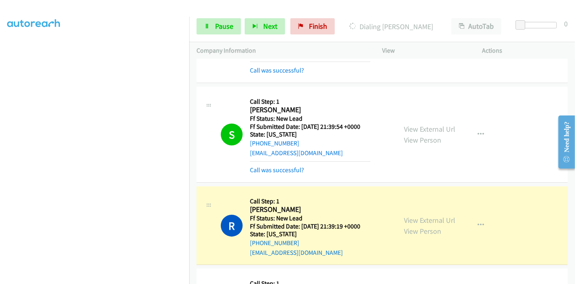
scroll to position [135, 0]
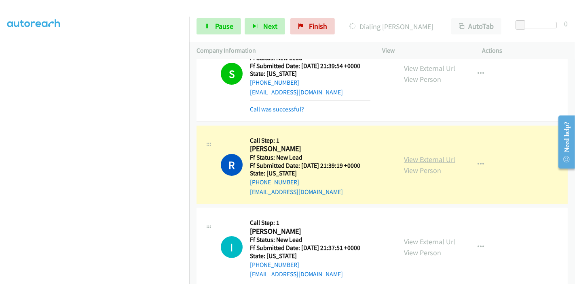
click at [416, 158] on link "View External Url" at bounding box center [429, 159] width 51 height 9
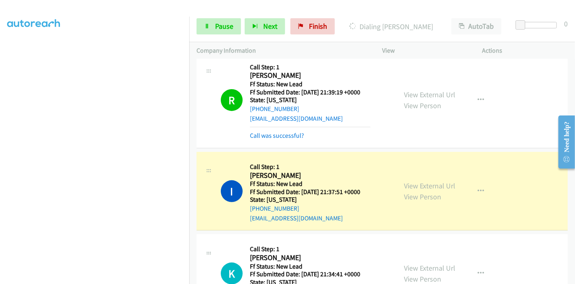
scroll to position [269, 0]
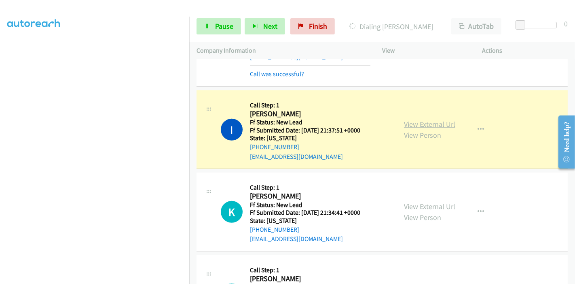
click at [448, 121] on link "View External Url" at bounding box center [429, 123] width 51 height 9
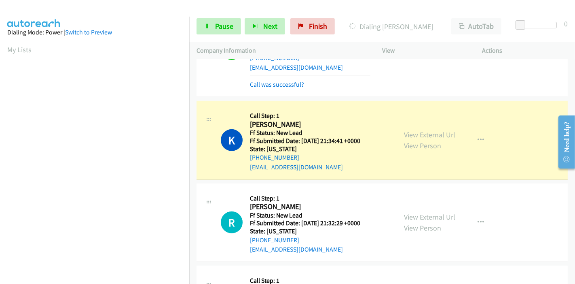
scroll to position [359, 0]
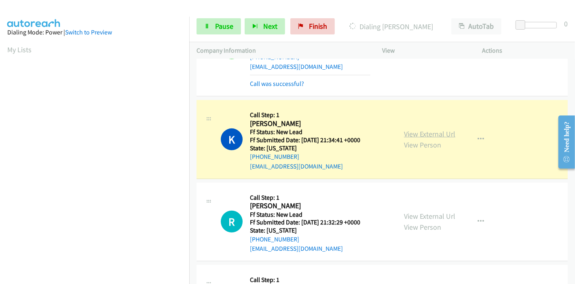
click at [420, 129] on link "View External Url" at bounding box center [429, 133] width 51 height 9
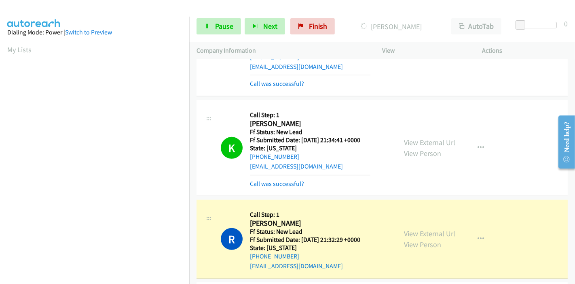
scroll to position [447, 0]
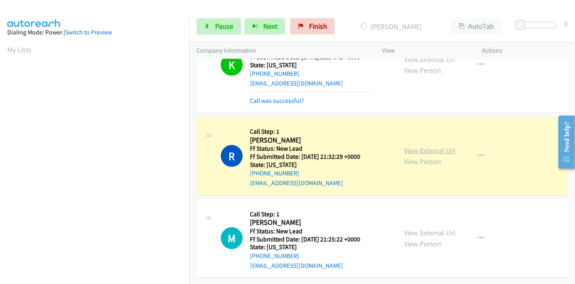
click at [413, 146] on link "View External Url" at bounding box center [429, 150] width 51 height 9
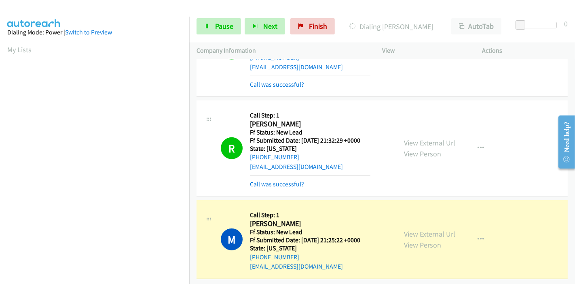
scroll to position [465, 0]
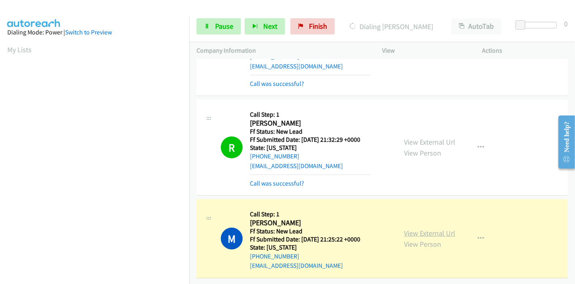
click at [435, 228] on link "View External Url" at bounding box center [429, 232] width 51 height 9
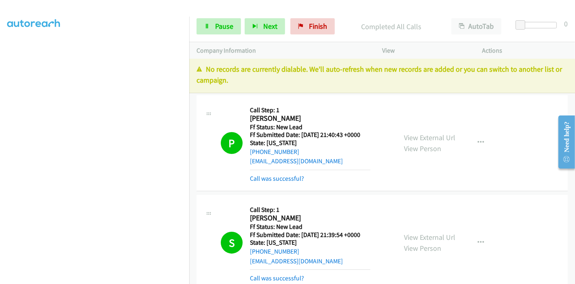
scroll to position [0, 0]
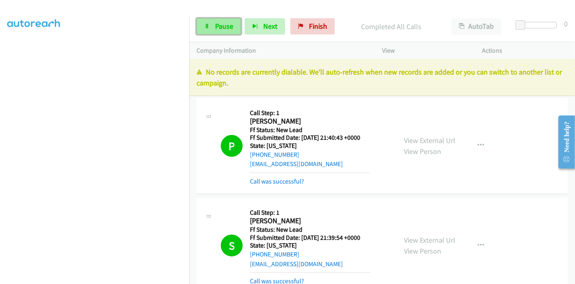
click at [204, 24] on icon at bounding box center [207, 27] width 6 height 6
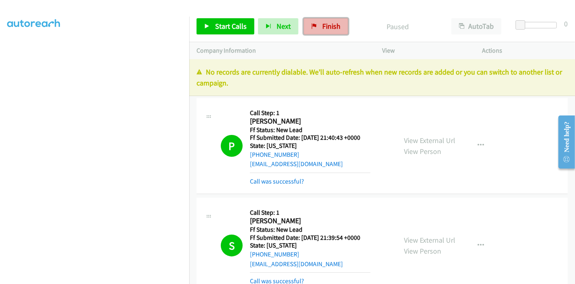
click at [308, 27] on link "Finish" at bounding box center [326, 26] width 45 height 16
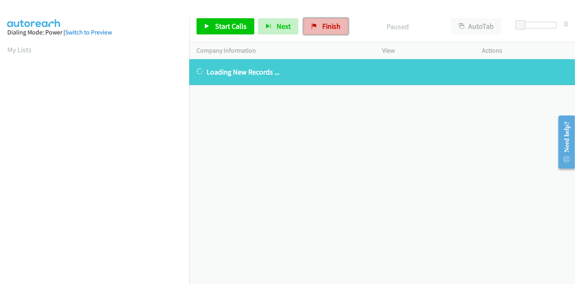
click at [327, 28] on span "Finish" at bounding box center [331, 25] width 18 height 9
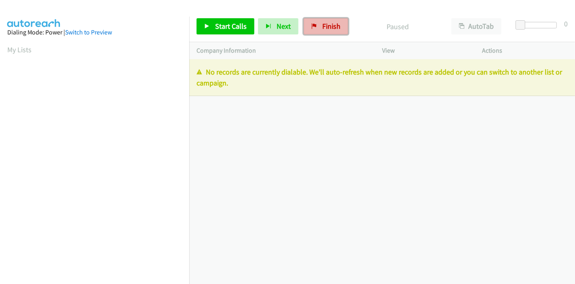
click at [325, 23] on span "Finish" at bounding box center [331, 25] width 18 height 9
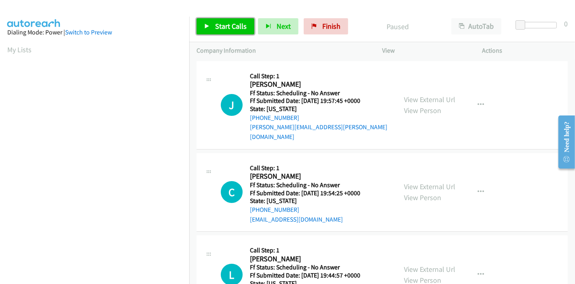
click at [227, 27] on span "Start Calls" at bounding box center [231, 25] width 32 height 9
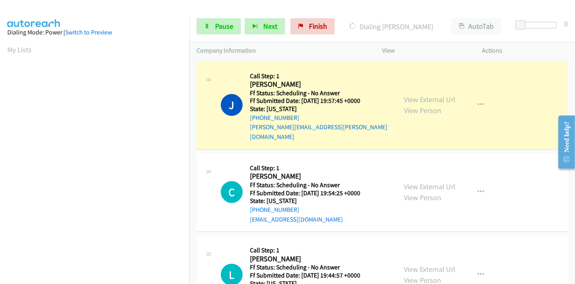
click at [452, 96] on div "View External Url View Person View External Url Email Schedule/Manage Callback …" at bounding box center [451, 104] width 108 height 73
click at [448, 95] on link "View External Url" at bounding box center [429, 99] width 51 height 9
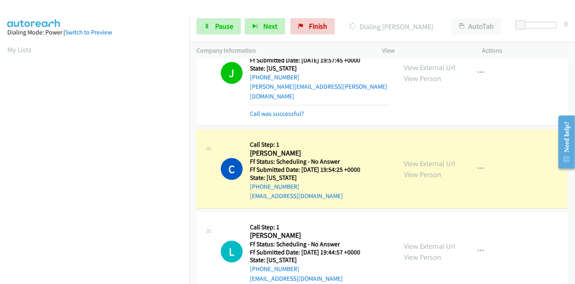
scroll to position [90, 0]
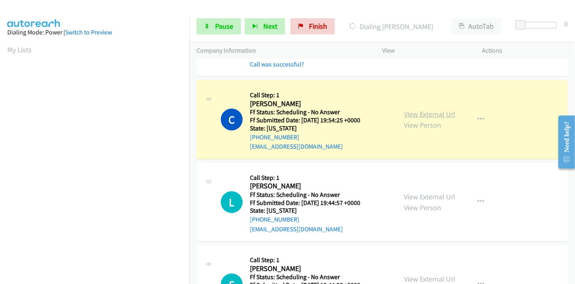
click at [443, 109] on link "View External Url" at bounding box center [429, 113] width 51 height 9
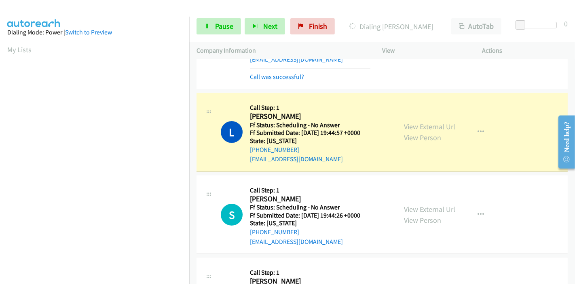
scroll to position [180, 0]
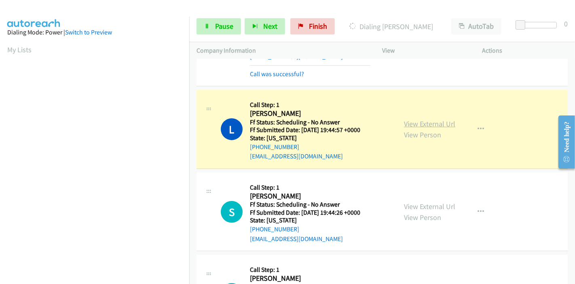
click at [442, 119] on link "View External Url" at bounding box center [429, 123] width 51 height 9
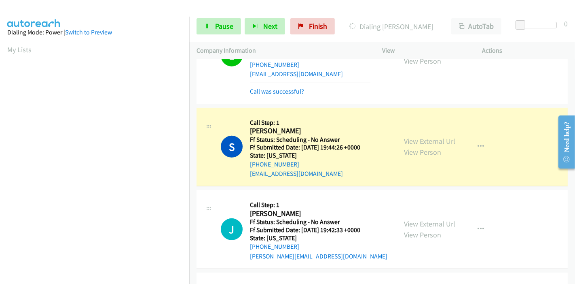
scroll to position [269, 0]
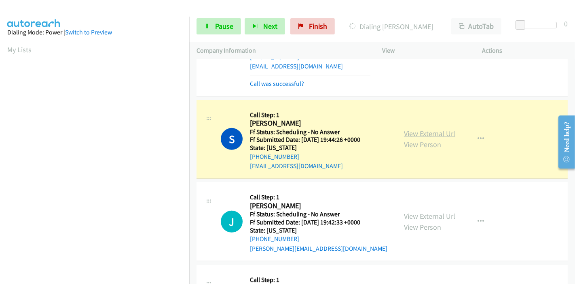
click at [428, 129] on link "View External Url" at bounding box center [429, 133] width 51 height 9
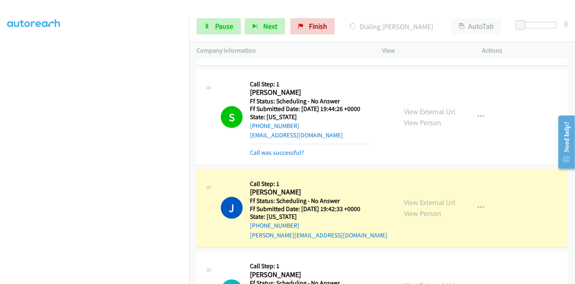
scroll to position [314, 0]
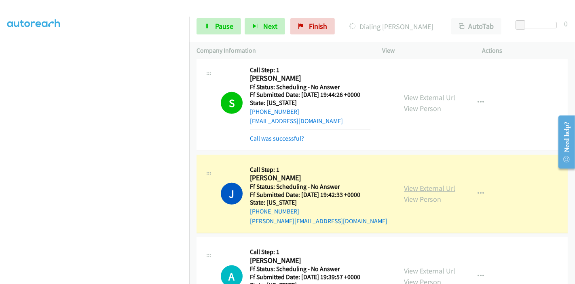
click at [421, 183] on link "View External Url" at bounding box center [429, 187] width 51 height 9
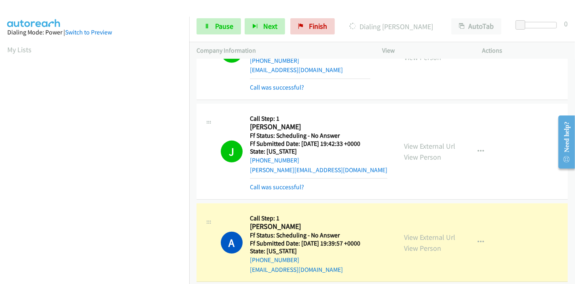
scroll to position [450, 0]
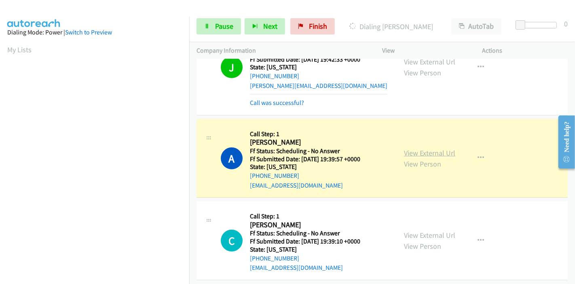
click at [404, 148] on link "View External Url" at bounding box center [429, 152] width 51 height 9
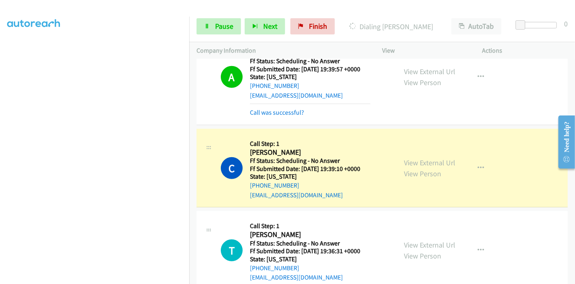
scroll to position [584, 0]
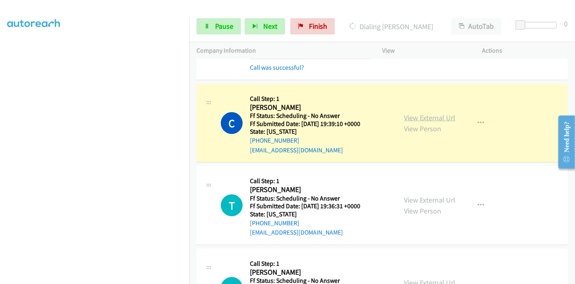
click at [445, 113] on link "View External Url" at bounding box center [429, 117] width 51 height 9
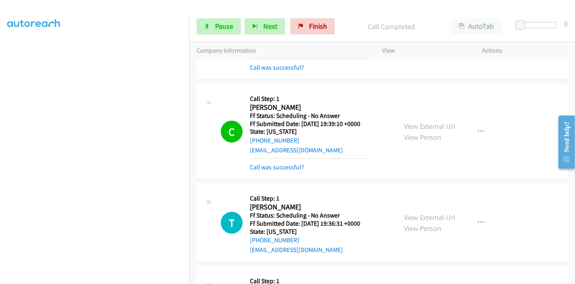
scroll to position [135, 0]
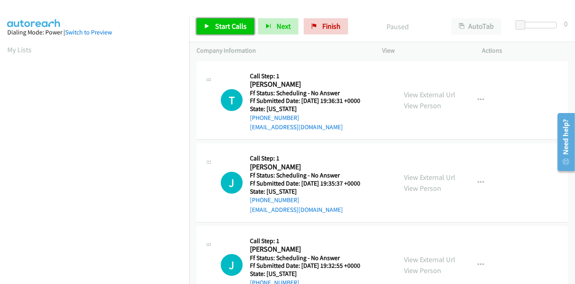
drag, startPoint x: 207, startPoint y: 25, endPoint x: 213, endPoint y: 17, distance: 10.7
click at [207, 25] on icon at bounding box center [207, 27] width 6 height 6
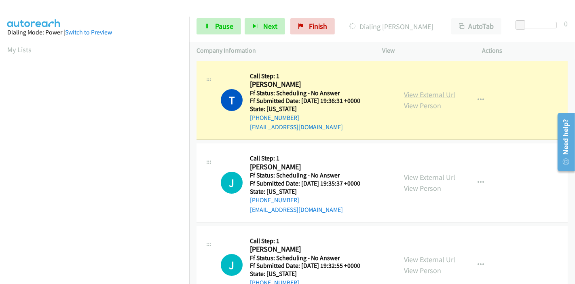
click at [414, 93] on link "View External Url" at bounding box center [429, 94] width 51 height 9
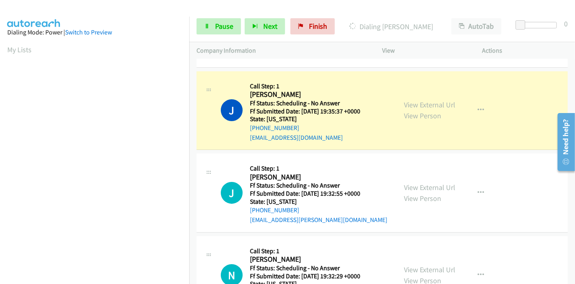
scroll to position [90, 0]
click at [436, 102] on link "View External Url" at bounding box center [429, 104] width 51 height 9
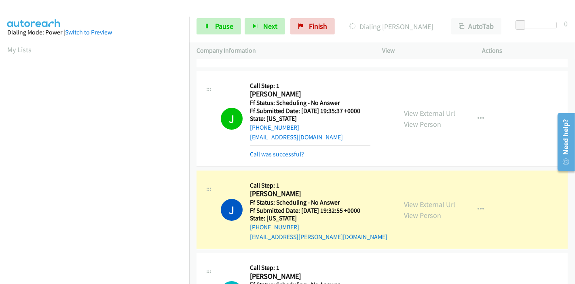
scroll to position [180, 0]
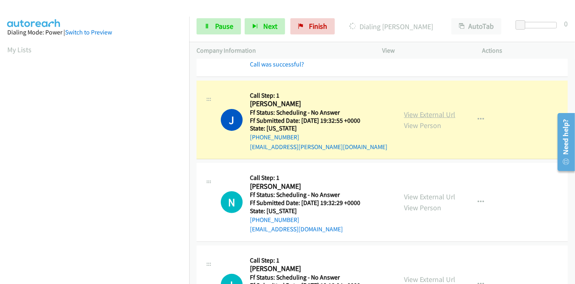
click at [407, 115] on link "View External Url" at bounding box center [429, 114] width 51 height 9
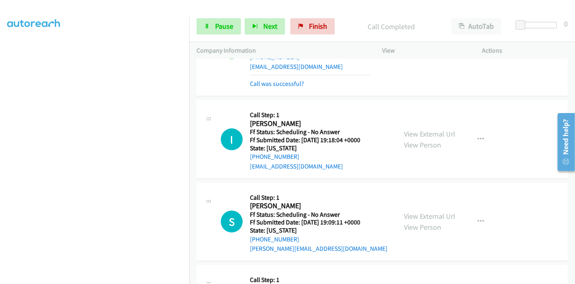
scroll to position [126, 0]
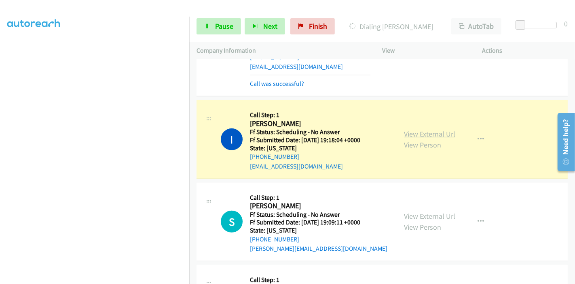
click at [423, 132] on link "View External Url" at bounding box center [429, 133] width 51 height 9
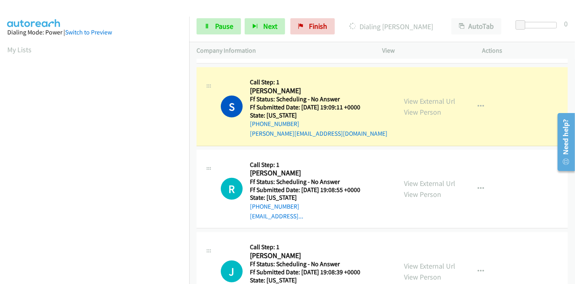
scroll to position [494, 0]
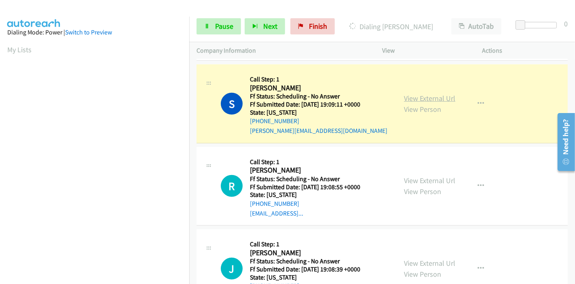
click at [434, 96] on link "View External Url" at bounding box center [429, 97] width 51 height 9
click at [223, 25] on span "Pause" at bounding box center [224, 25] width 18 height 9
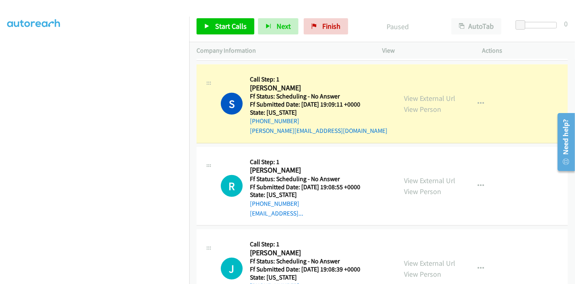
scroll to position [0, 0]
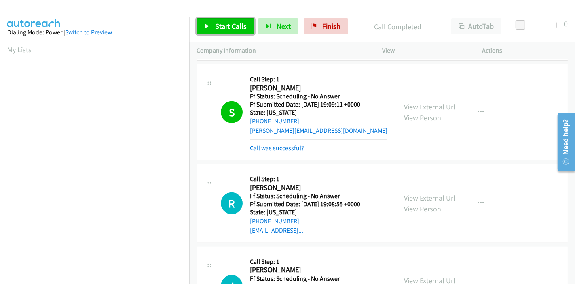
click at [222, 25] on span "Start Calls" at bounding box center [231, 25] width 32 height 9
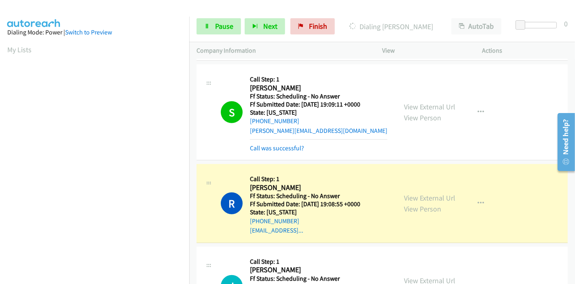
scroll to position [539, 0]
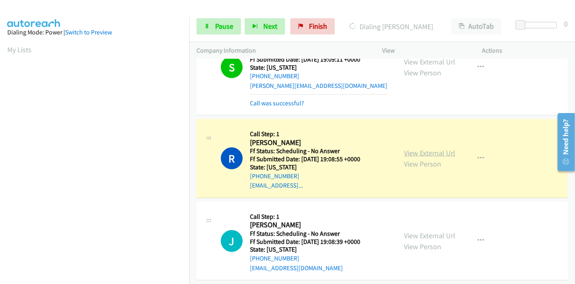
click at [407, 152] on link "View External Url" at bounding box center [429, 152] width 51 height 9
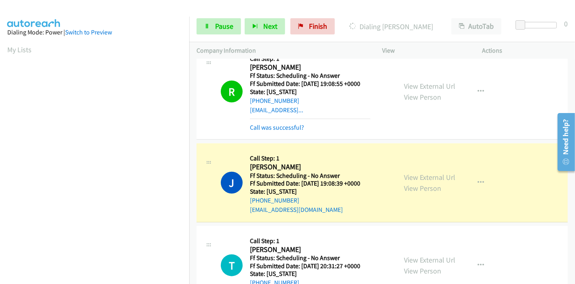
scroll to position [674, 0]
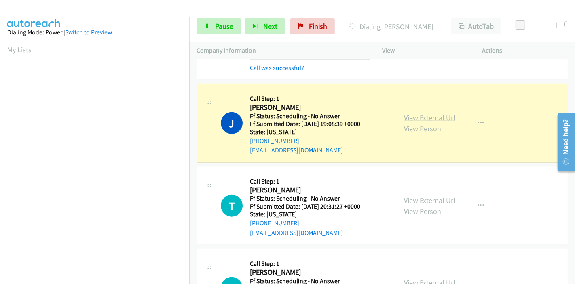
click at [442, 116] on link "View External Url" at bounding box center [429, 117] width 51 height 9
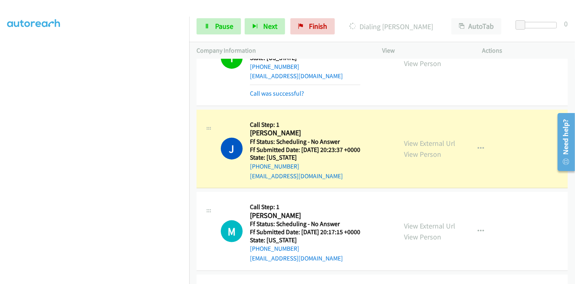
scroll to position [854, 0]
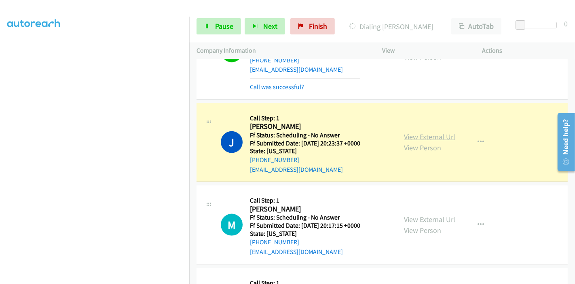
click at [440, 134] on link "View External Url" at bounding box center [429, 136] width 51 height 9
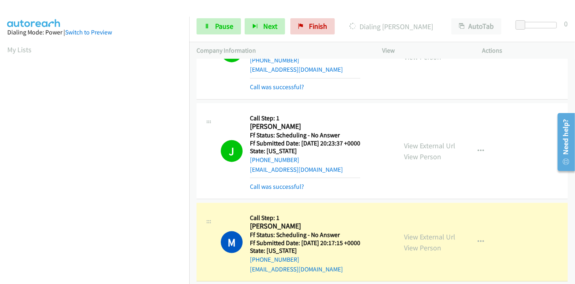
scroll to position [989, 0]
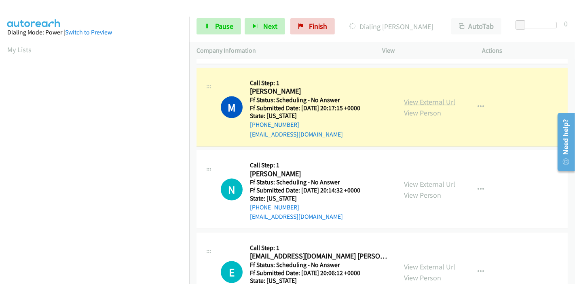
click at [434, 97] on link "View External Url" at bounding box center [429, 101] width 51 height 9
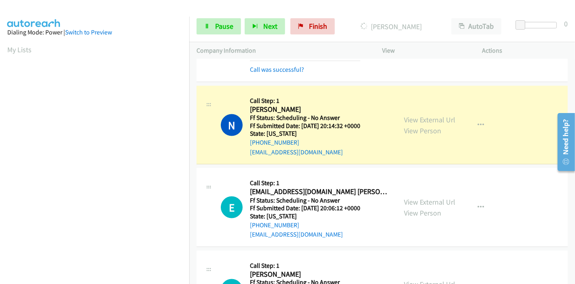
scroll to position [1079, 0]
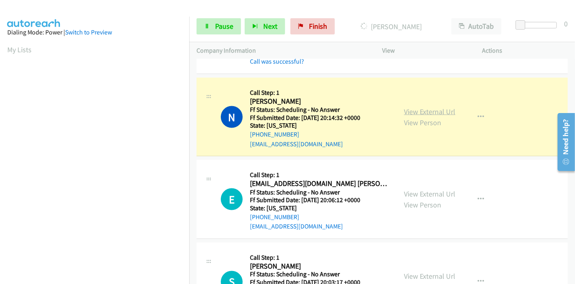
click at [429, 111] on link "View External Url" at bounding box center [429, 111] width 51 height 9
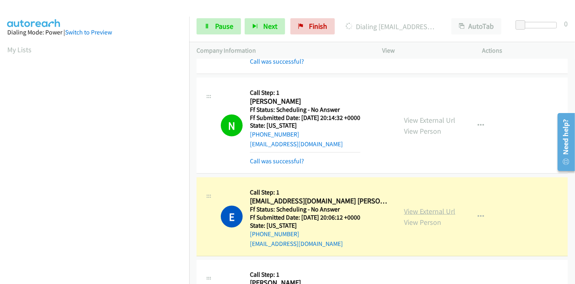
click at [430, 207] on link "View External Url" at bounding box center [429, 210] width 51 height 9
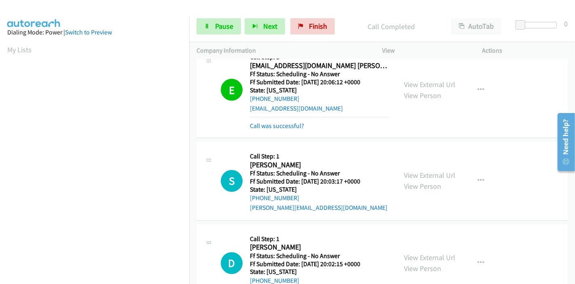
scroll to position [1259, 0]
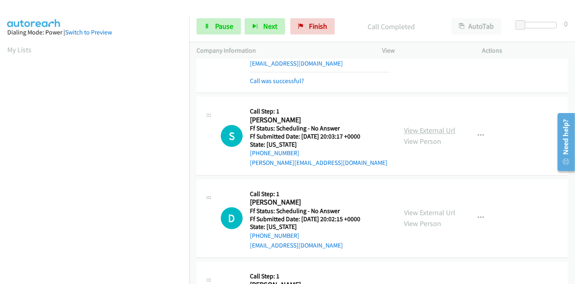
click at [447, 127] on link "View External Url" at bounding box center [429, 130] width 51 height 9
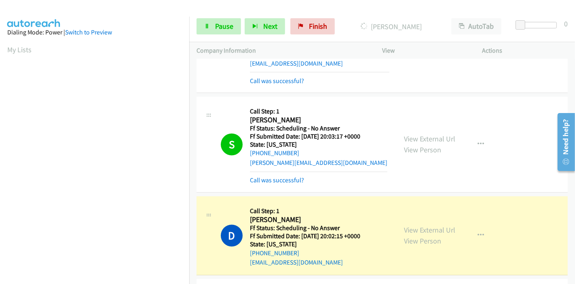
scroll to position [1349, 0]
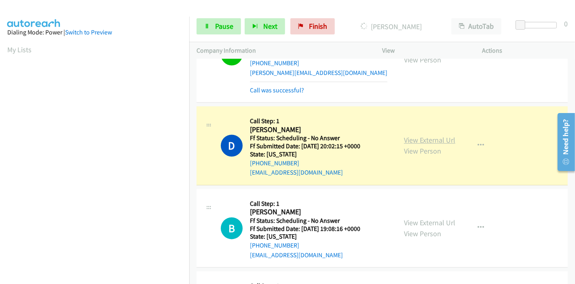
click at [420, 139] on link "View External Url" at bounding box center [429, 140] width 51 height 9
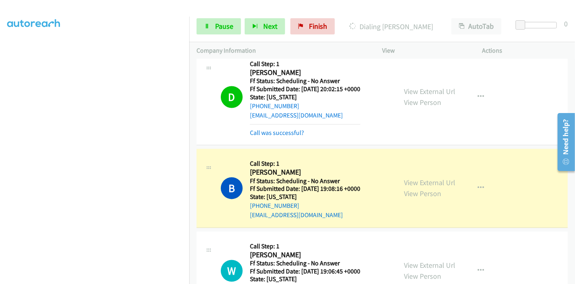
scroll to position [1438, 0]
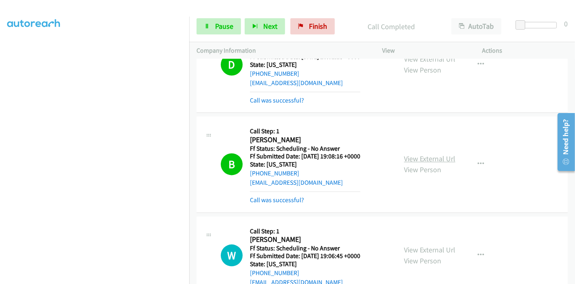
click at [438, 154] on link "View External Url" at bounding box center [429, 158] width 51 height 9
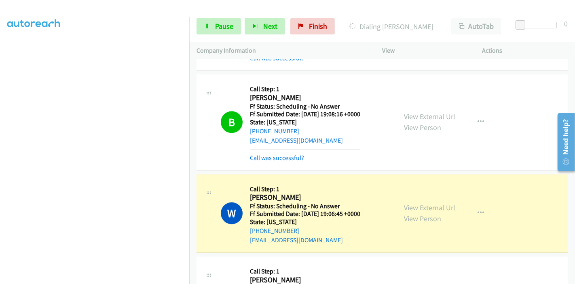
scroll to position [1573, 0]
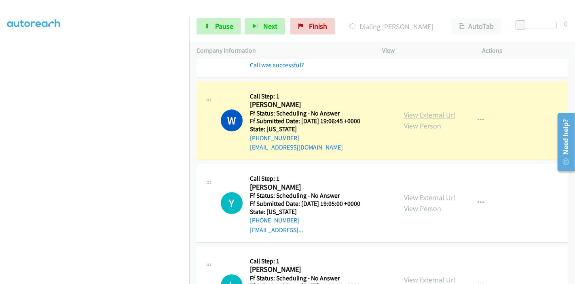
click at [445, 110] on link "View External Url" at bounding box center [429, 114] width 51 height 9
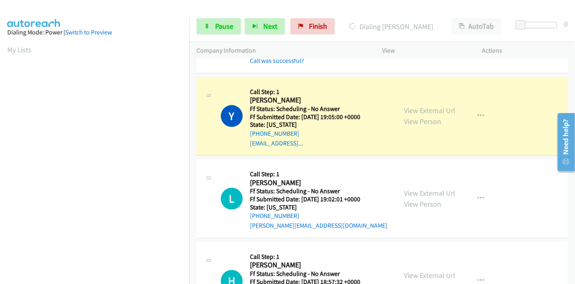
scroll to position [1663, 0]
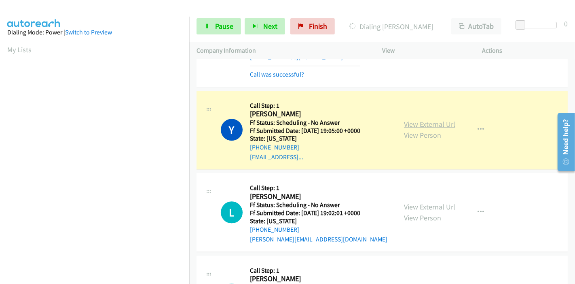
click at [437, 122] on link "View External Url" at bounding box center [429, 123] width 51 height 9
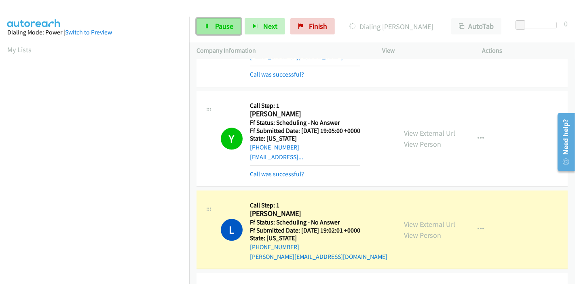
click at [219, 22] on span "Pause" at bounding box center [224, 25] width 18 height 9
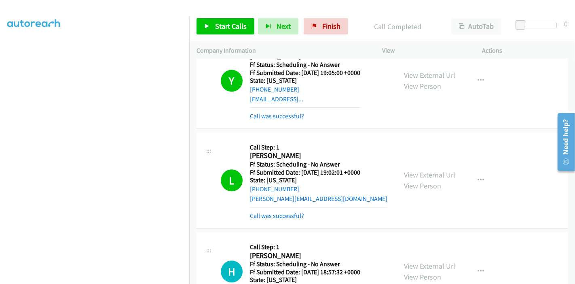
scroll to position [1798, 0]
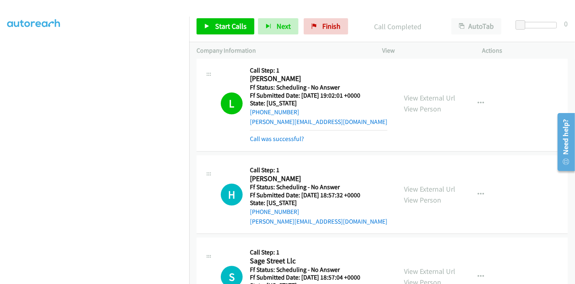
click at [440, 86] on div "View External Url View Person View External Url Email Schedule/Manage Callback …" at bounding box center [451, 103] width 108 height 81
click at [438, 93] on link "View External Url" at bounding box center [429, 97] width 51 height 9
click at [237, 28] on span "Start Calls" at bounding box center [231, 25] width 32 height 9
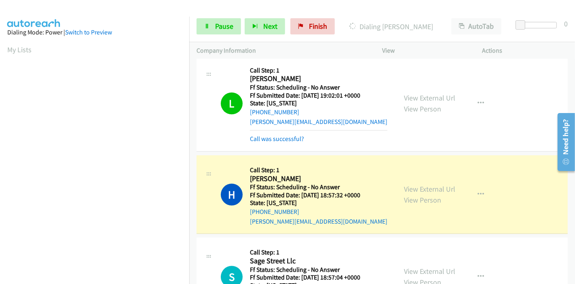
scroll to position [171, 0]
click at [432, 184] on link "View External Url" at bounding box center [429, 188] width 51 height 9
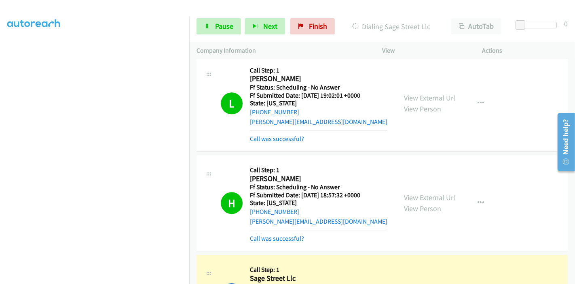
scroll to position [1933, 0]
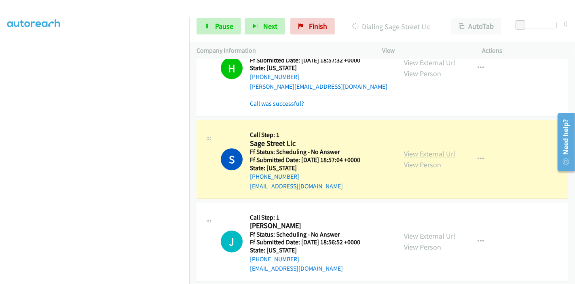
click at [430, 149] on link "View External Url" at bounding box center [429, 153] width 51 height 9
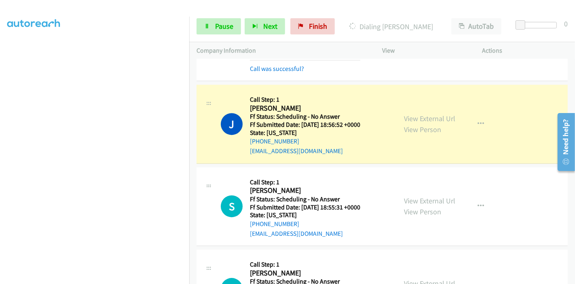
scroll to position [2068, 0]
click at [437, 113] on link "View External Url" at bounding box center [429, 117] width 51 height 9
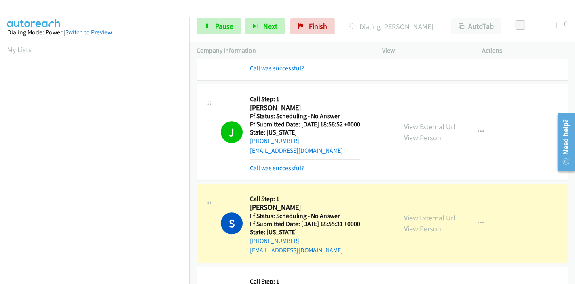
scroll to position [2158, 0]
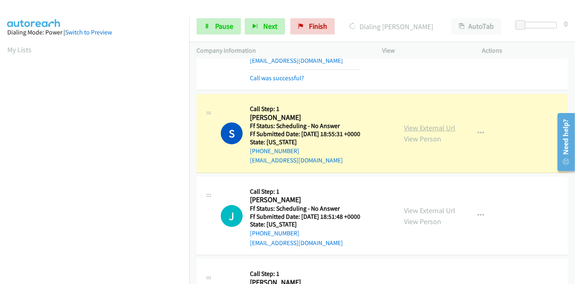
click at [440, 123] on link "View External Url" at bounding box center [429, 127] width 51 height 9
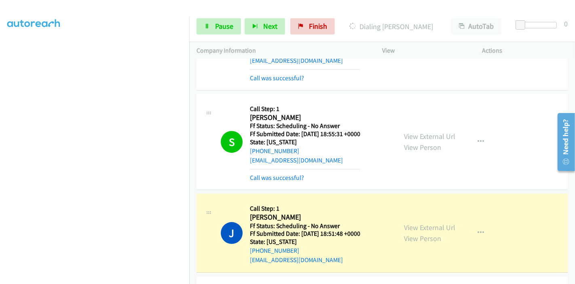
scroll to position [2248, 0]
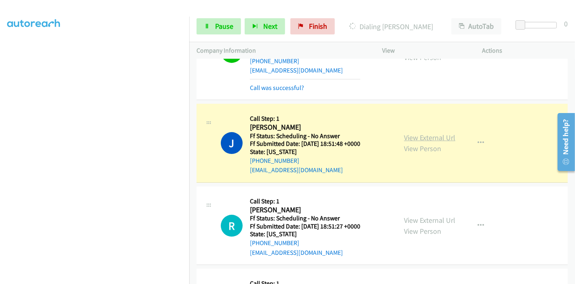
click at [432, 133] on link "View External Url" at bounding box center [429, 137] width 51 height 9
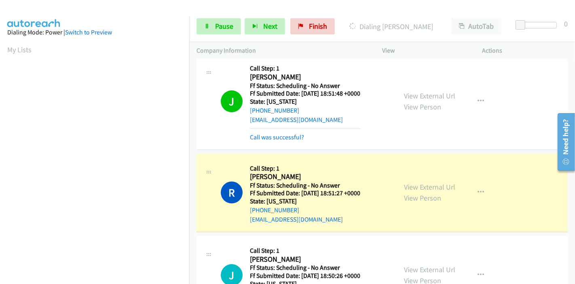
scroll to position [2382, 0]
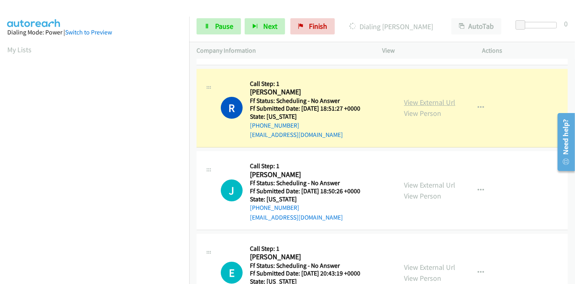
click at [440, 98] on link "View External Url" at bounding box center [429, 102] width 51 height 9
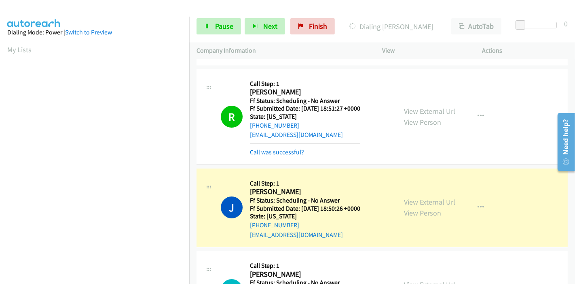
scroll to position [2473, 0]
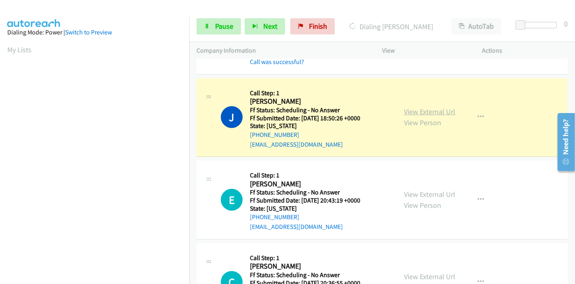
click at [434, 107] on link "View External Url" at bounding box center [429, 111] width 51 height 9
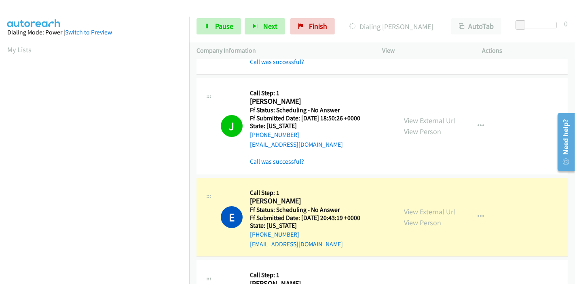
scroll to position [2563, 0]
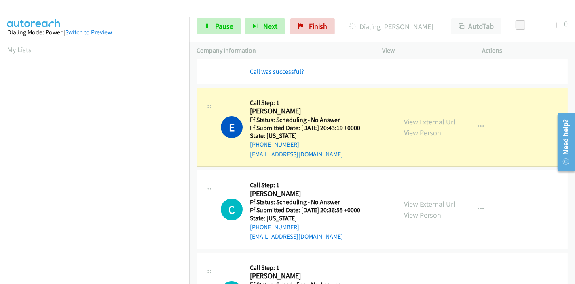
click at [431, 117] on link "View External Url" at bounding box center [429, 121] width 51 height 9
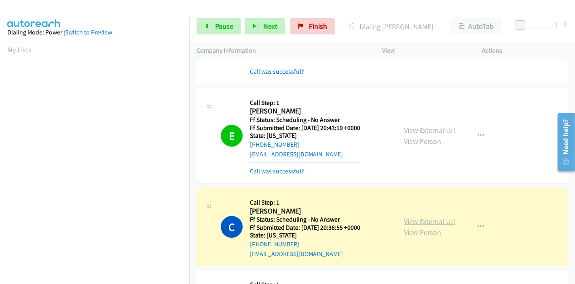
click at [411, 216] on link "View External Url" at bounding box center [429, 220] width 51 height 9
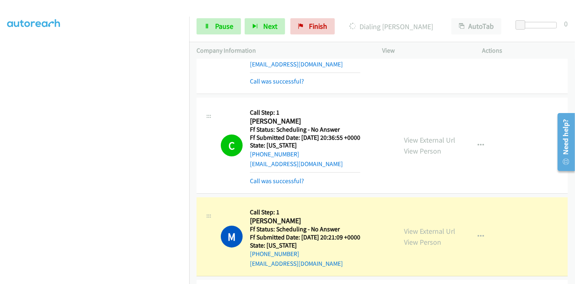
scroll to position [2697, 0]
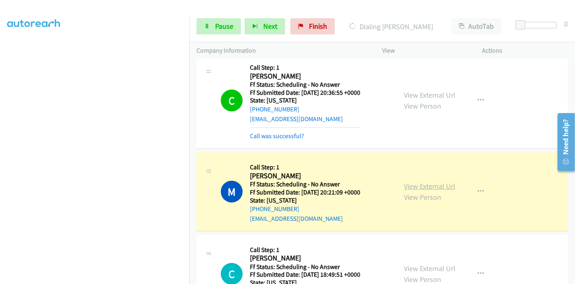
click at [444, 181] on link "View External Url" at bounding box center [429, 185] width 51 height 9
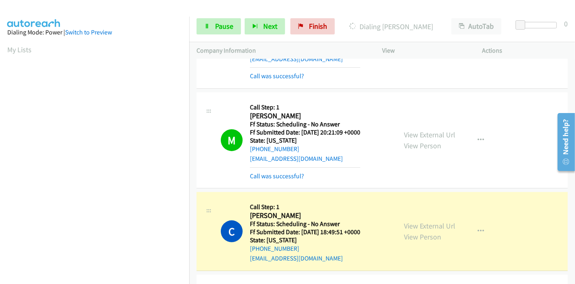
scroll to position [2832, 0]
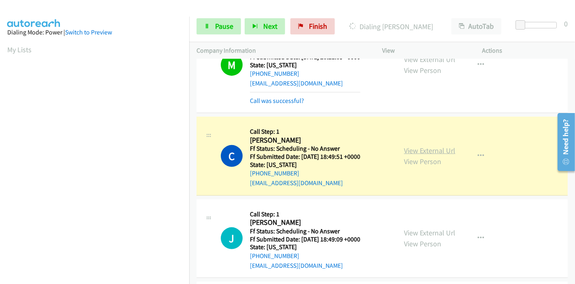
click at [444, 146] on link "View External Url" at bounding box center [429, 150] width 51 height 9
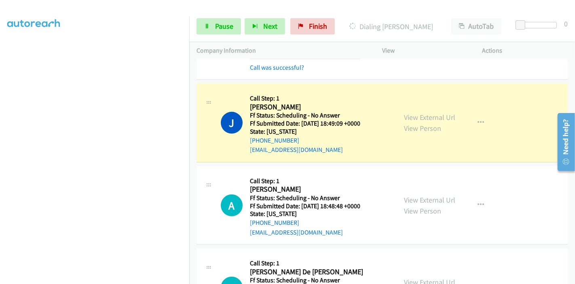
scroll to position [2967, 0]
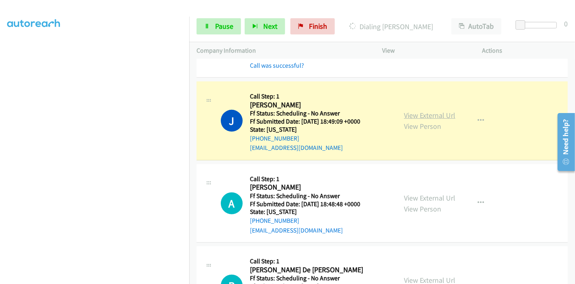
click at [443, 110] on link "View External Url" at bounding box center [429, 114] width 51 height 9
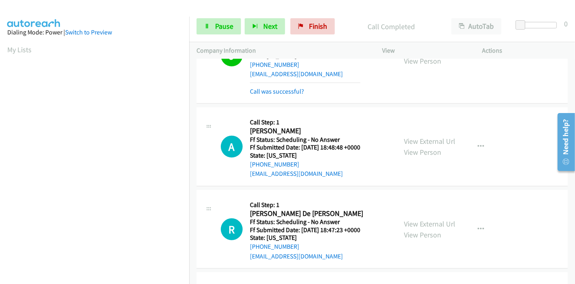
scroll to position [3057, 0]
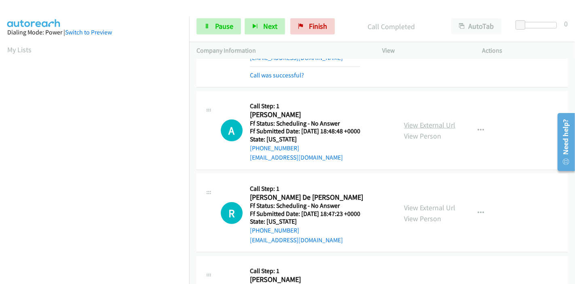
click at [425, 120] on link "View External Url" at bounding box center [429, 124] width 51 height 9
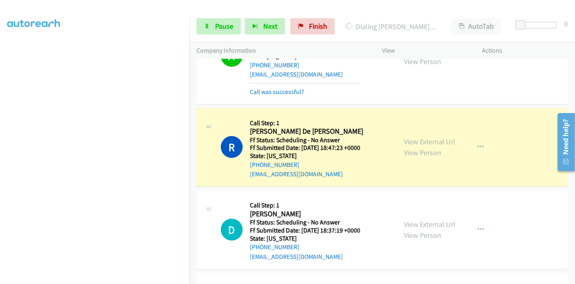
scroll to position [3147, 0]
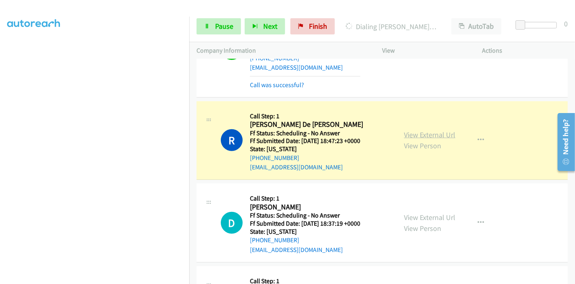
click at [433, 130] on link "View External Url" at bounding box center [429, 134] width 51 height 9
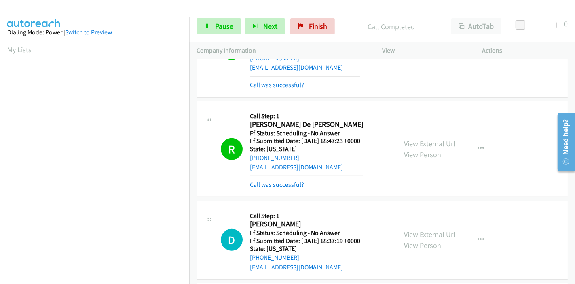
scroll to position [171, 0]
click at [467, 73] on div "View External Url View Person View External Url Email Schedule/Manage Callback …" at bounding box center [451, 48] width 108 height 81
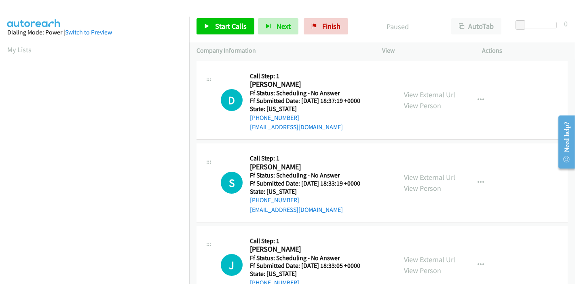
click at [231, 14] on div "Start Calls Pause Next Finish Paused AutoTab AutoTab 0" at bounding box center [382, 26] width 386 height 31
click at [230, 20] on link "Start Calls" at bounding box center [226, 26] width 58 height 16
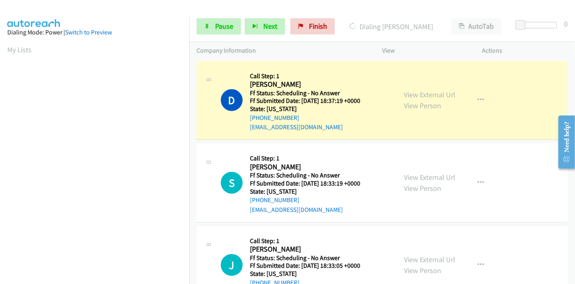
scroll to position [171, 0]
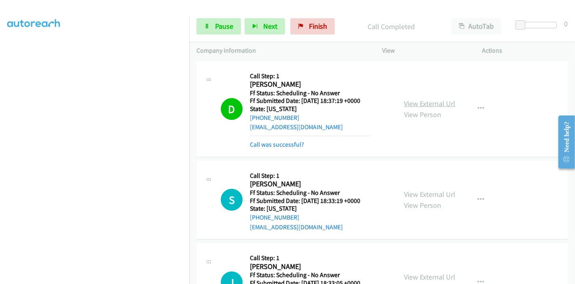
click at [436, 100] on link "View External Url" at bounding box center [429, 103] width 51 height 9
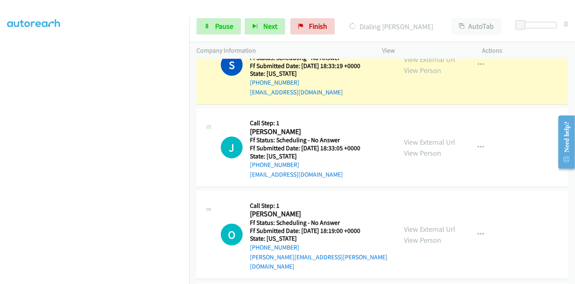
scroll to position [90, 0]
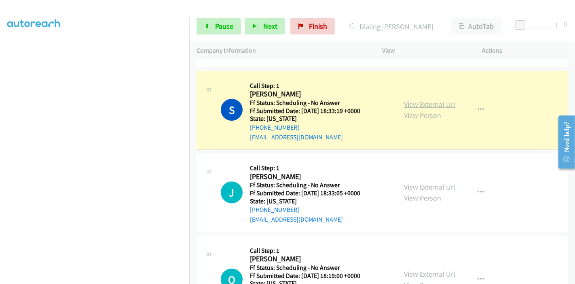
click at [428, 102] on link "View External Url" at bounding box center [429, 104] width 51 height 9
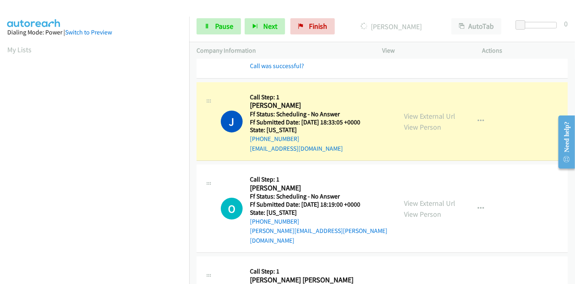
scroll to position [180, 0]
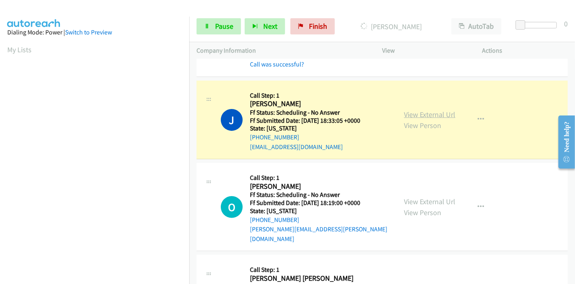
click at [444, 113] on link "View External Url" at bounding box center [429, 114] width 51 height 9
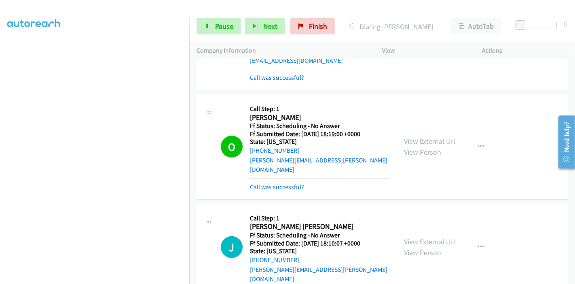
scroll to position [314, 0]
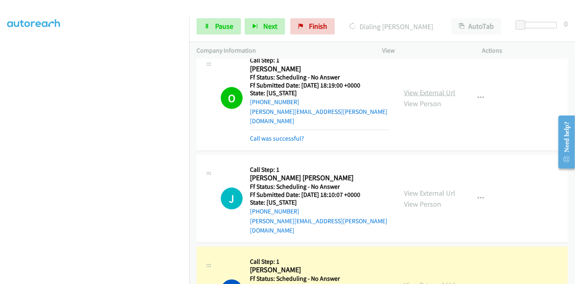
click at [415, 89] on link "View External Url" at bounding box center [429, 92] width 51 height 9
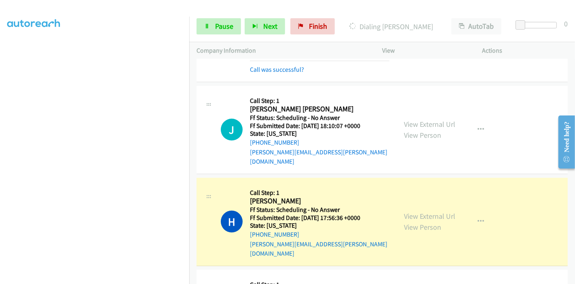
scroll to position [450, 0]
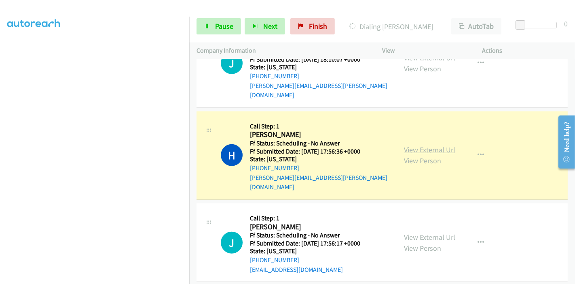
click at [421, 145] on link "View External Url" at bounding box center [429, 149] width 51 height 9
click at [221, 27] on span "Pause" at bounding box center [224, 25] width 18 height 9
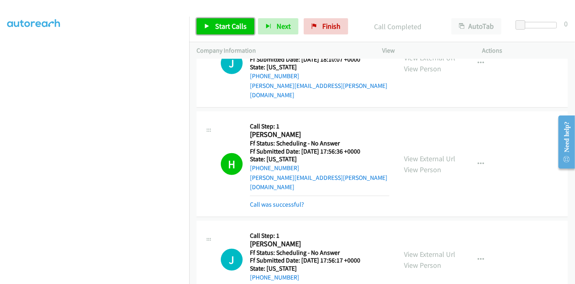
click at [219, 24] on span "Start Calls" at bounding box center [231, 25] width 32 height 9
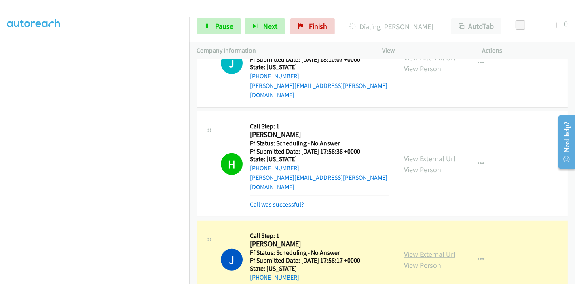
click at [421, 249] on link "View External Url" at bounding box center [429, 253] width 51 height 9
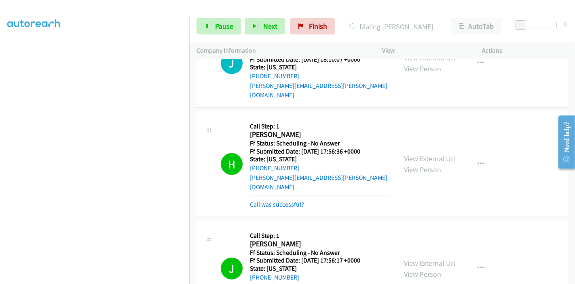
scroll to position [629, 0]
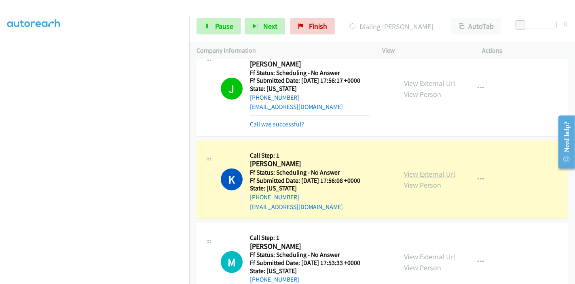
click at [438, 169] on link "View External Url" at bounding box center [429, 173] width 51 height 9
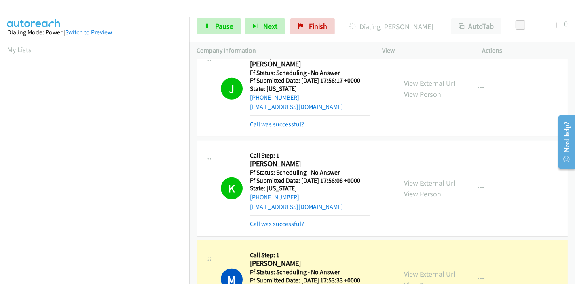
scroll to position [719, 0]
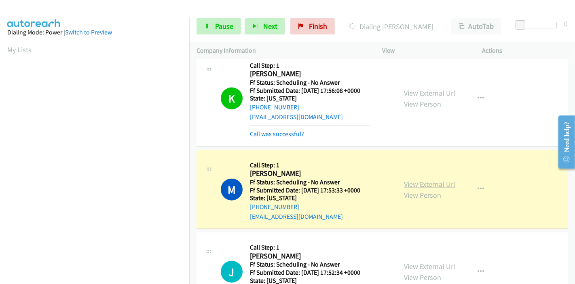
click at [438, 179] on link "View External Url" at bounding box center [429, 183] width 51 height 9
click at [226, 19] on link "Pause" at bounding box center [219, 26] width 45 height 16
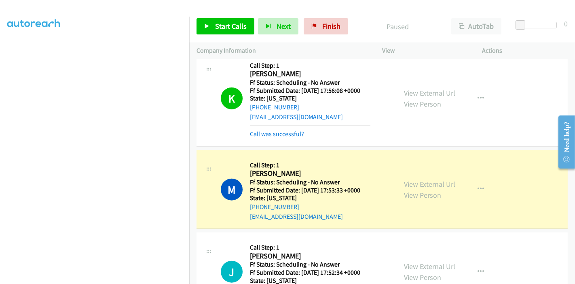
scroll to position [0, 0]
